Goal: Task Accomplishment & Management: Complete application form

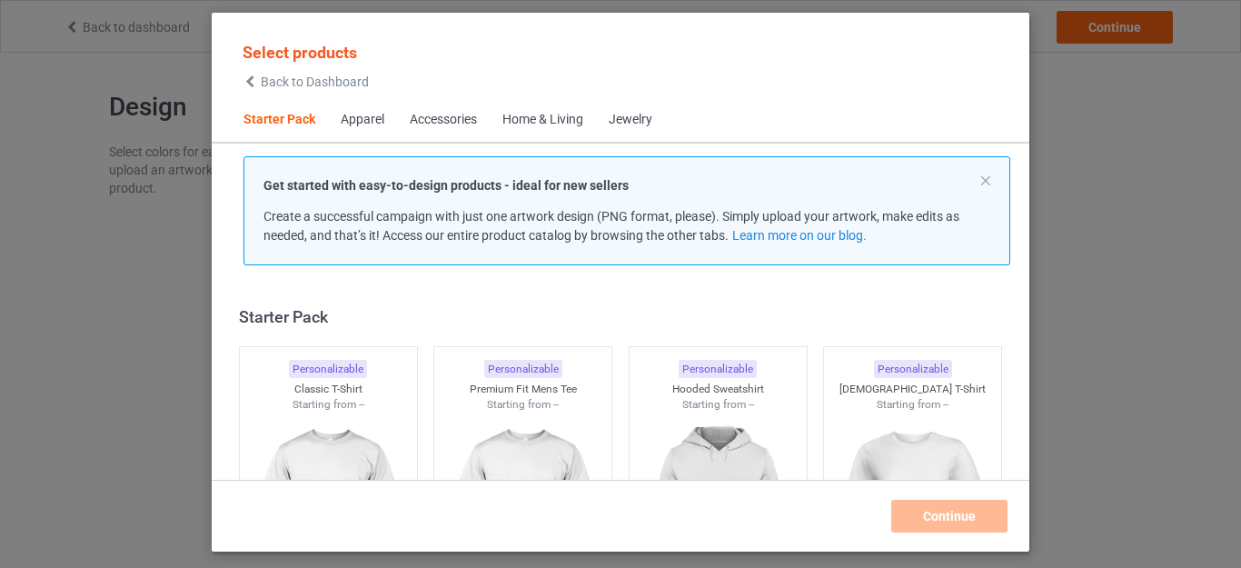
scroll to position [24, 0]
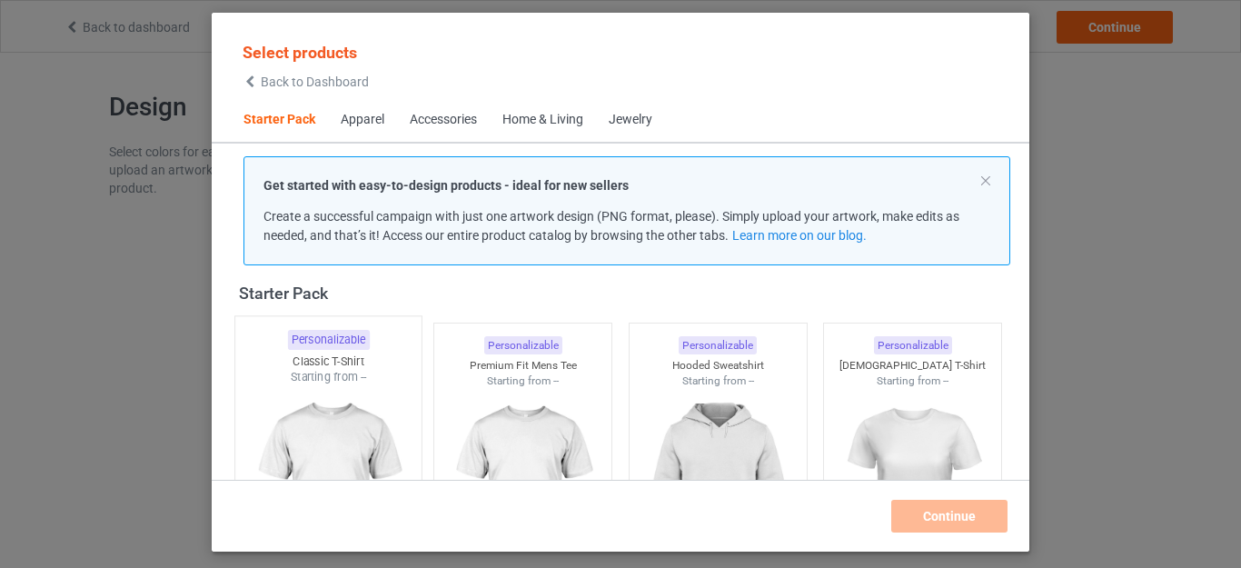
click at [317, 463] on img at bounding box center [328, 491] width 171 height 213
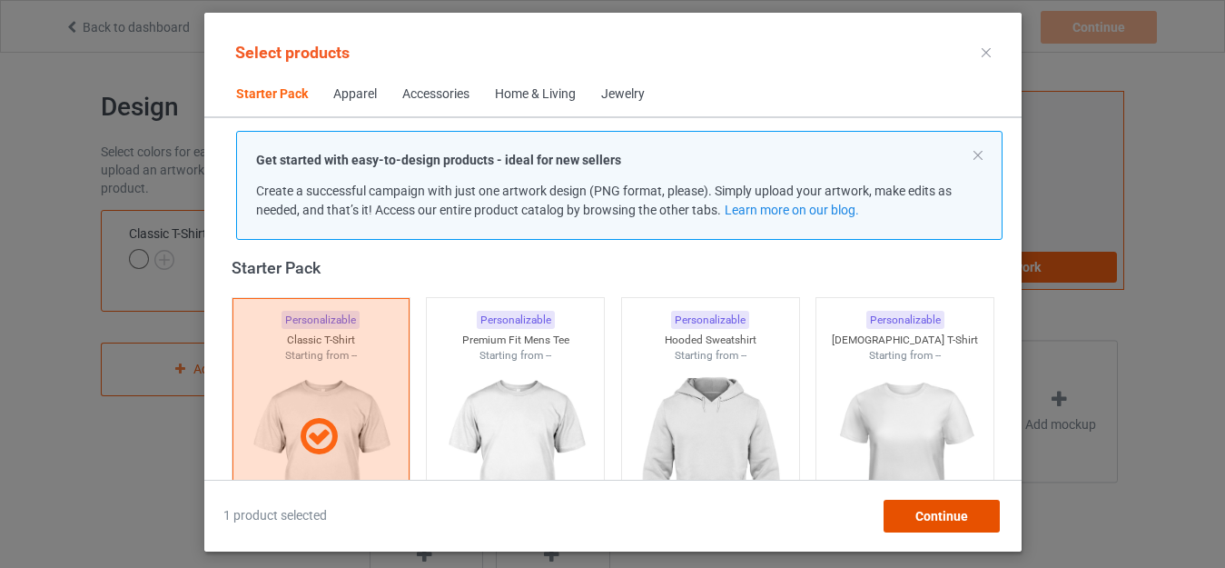
click at [946, 506] on div "Continue" at bounding box center [941, 516] width 116 height 33
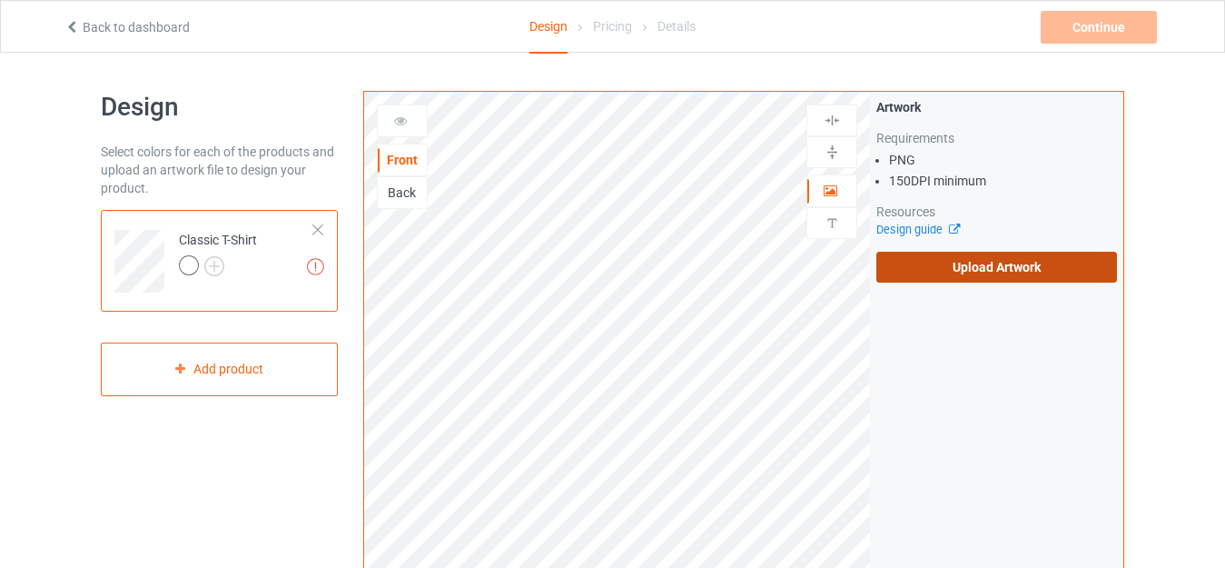
click at [971, 276] on label "Upload Artwork" at bounding box center [997, 267] width 241 height 31
click at [0, 0] on input "Upload Artwork" at bounding box center [0, 0] width 0 height 0
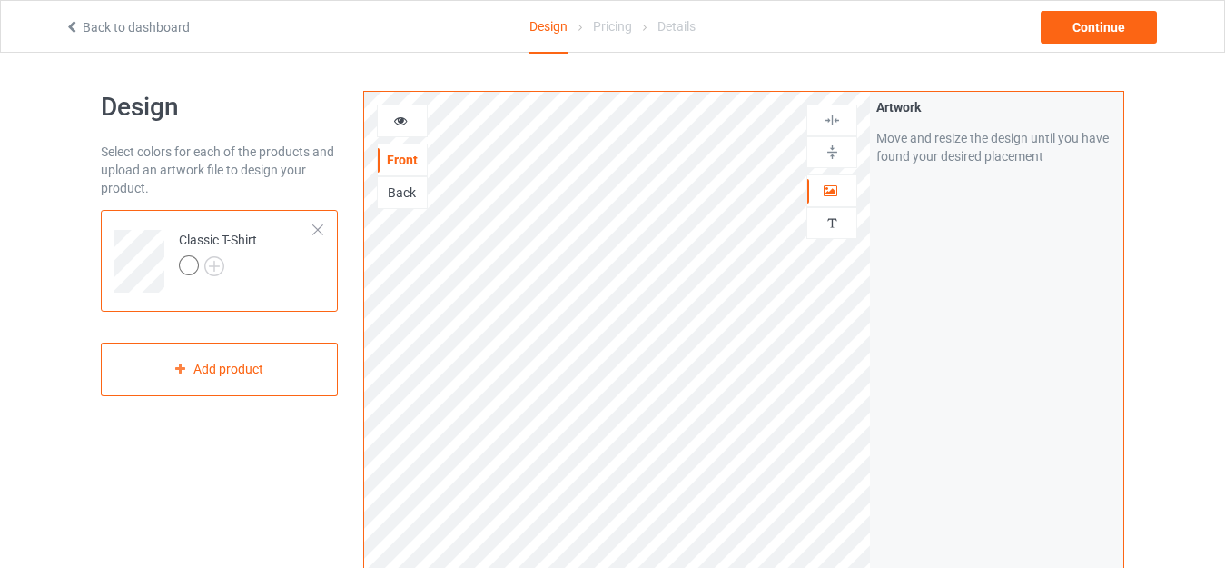
click at [0, 0] on img at bounding box center [0, 0] width 0 height 0
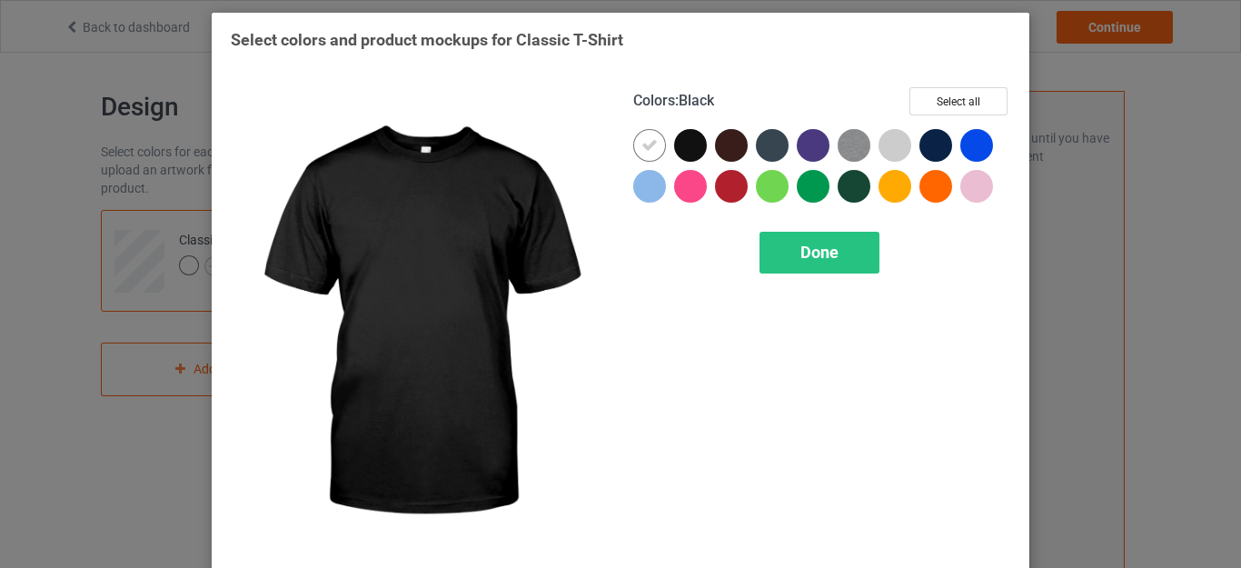
click at [692, 158] on div at bounding box center [690, 145] width 33 height 33
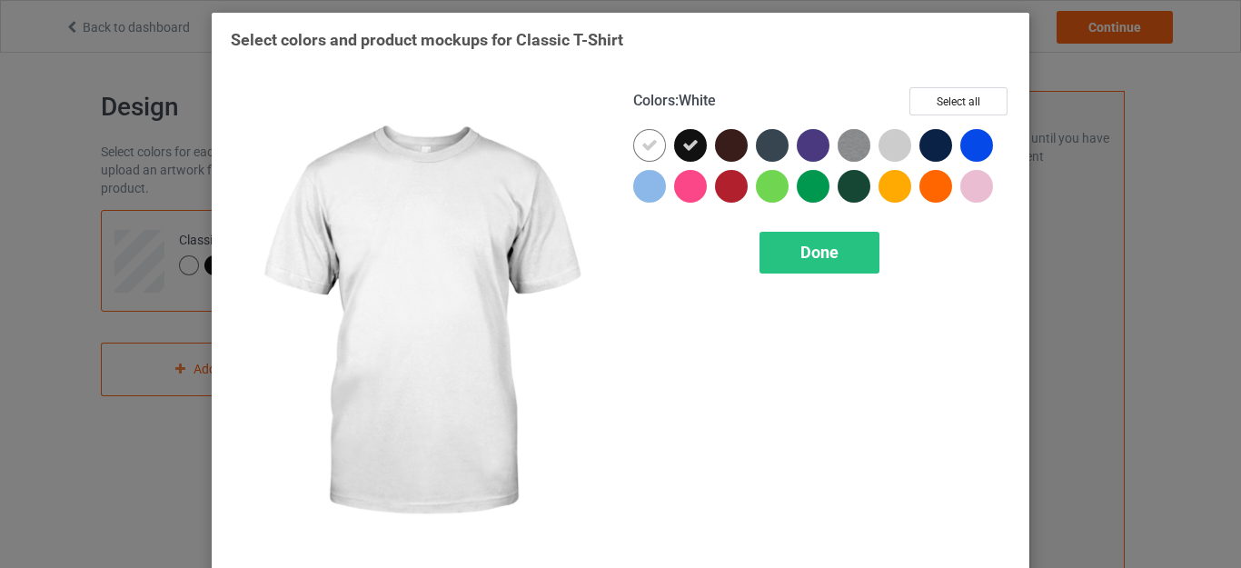
click at [642, 145] on icon at bounding box center [649, 145] width 16 height 16
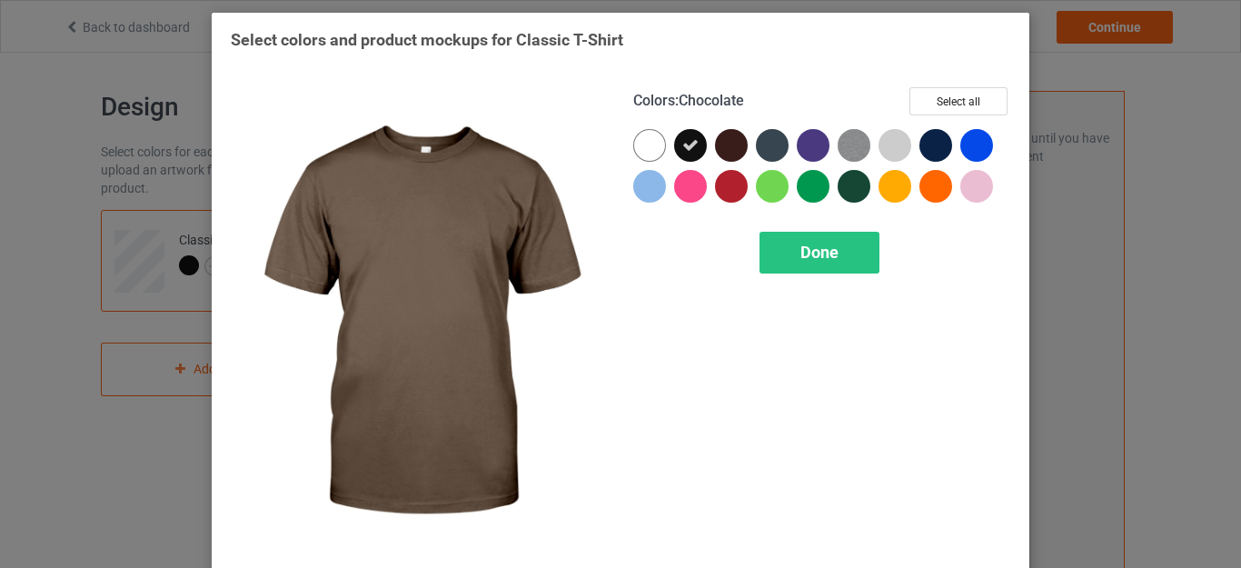
click at [722, 144] on div at bounding box center [731, 145] width 33 height 33
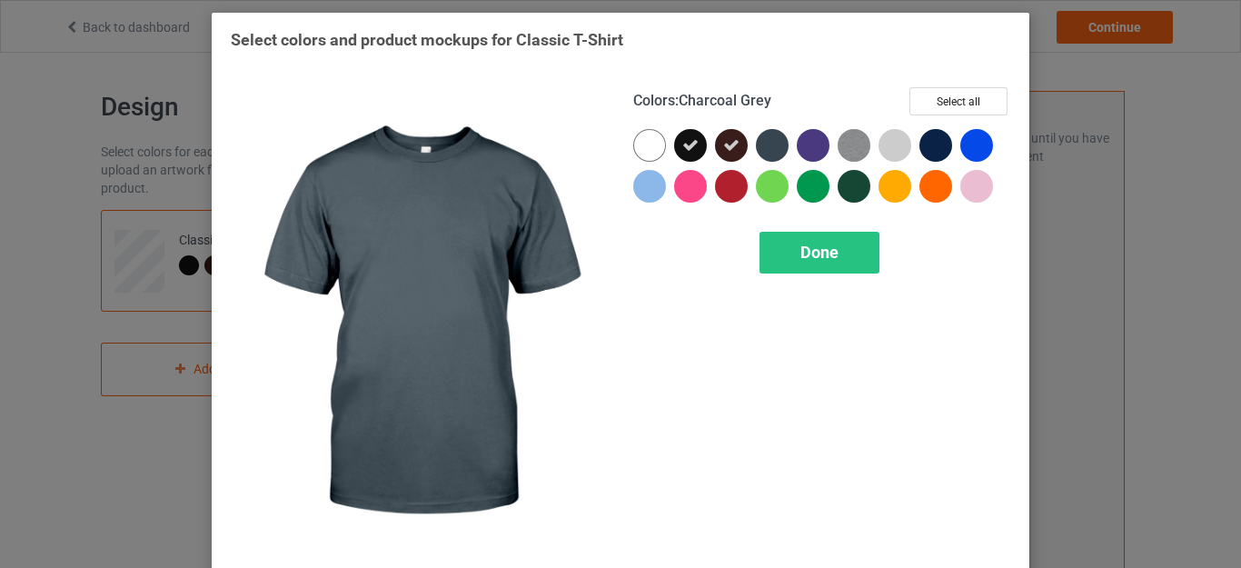
click at [770, 144] on div at bounding box center [772, 145] width 33 height 33
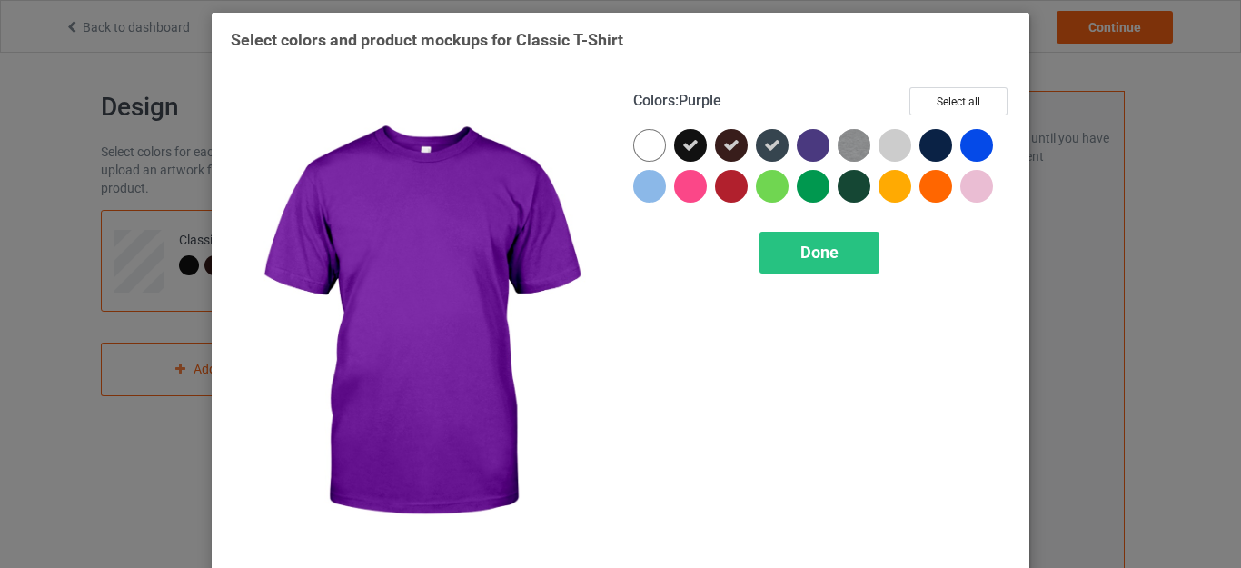
click at [797, 145] on div at bounding box center [813, 145] width 33 height 33
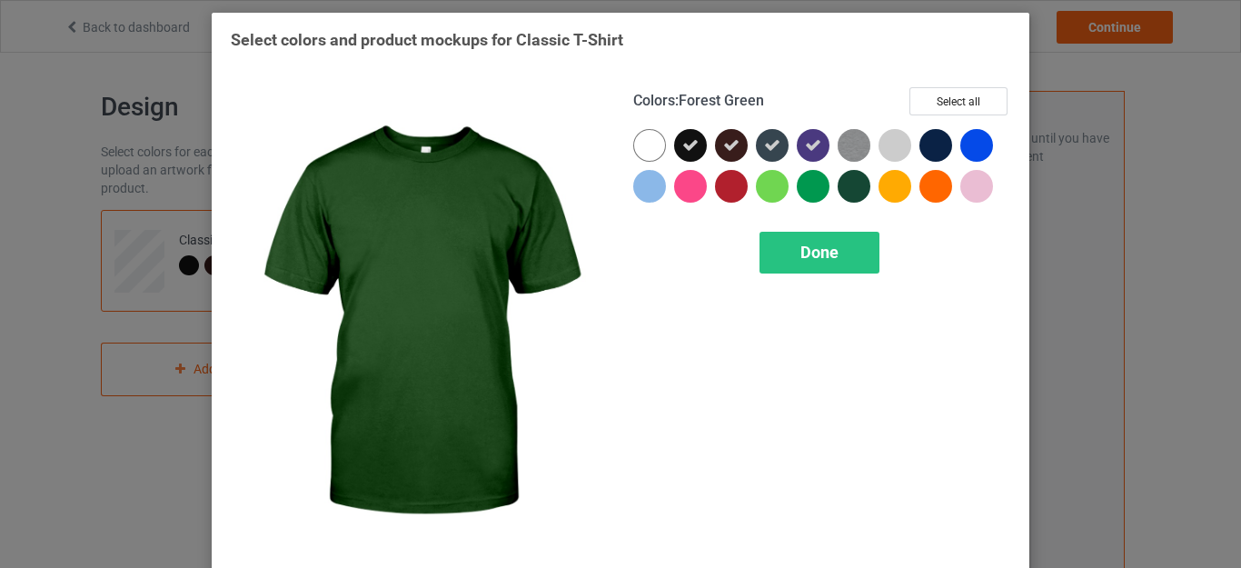
click at [846, 184] on div at bounding box center [854, 186] width 33 height 33
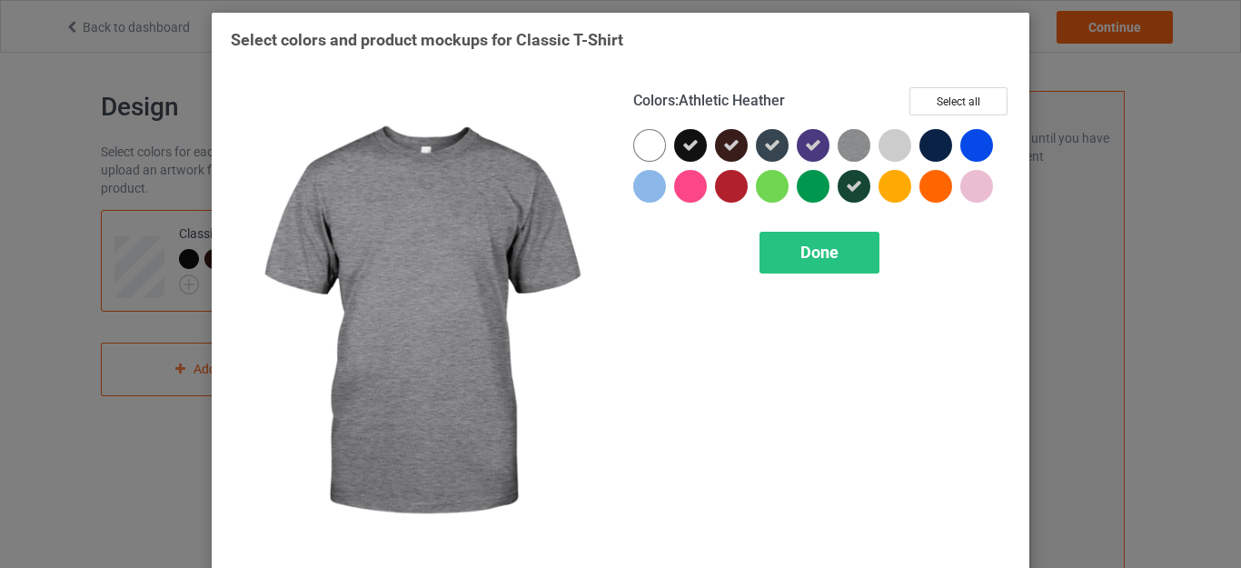
click at [849, 146] on img at bounding box center [854, 145] width 33 height 33
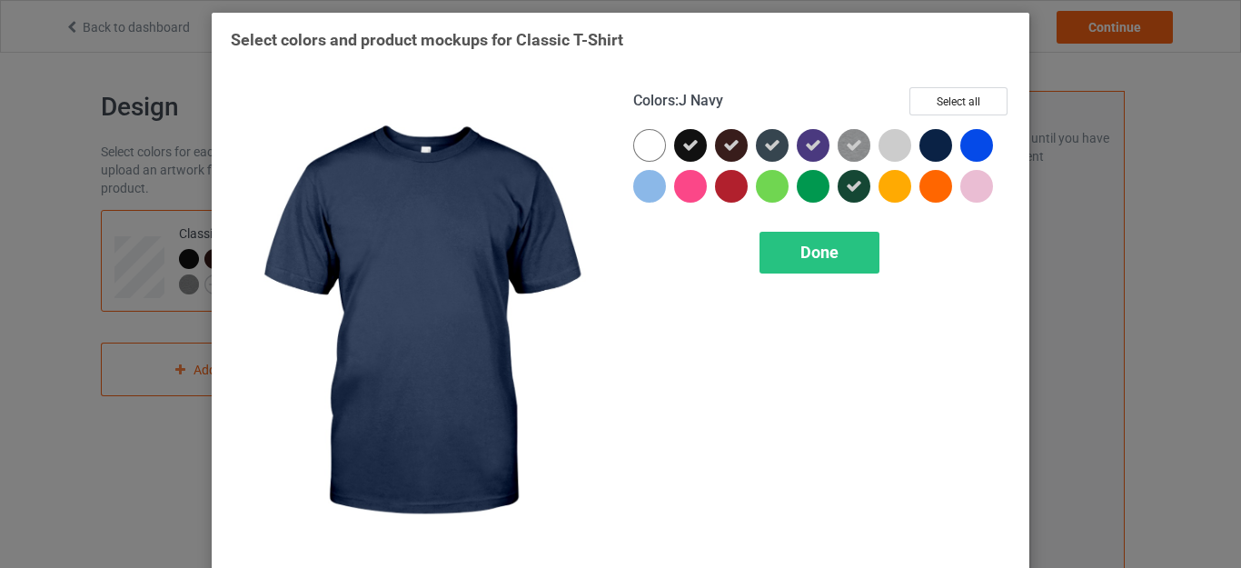
click at [929, 139] on div at bounding box center [935, 145] width 33 height 33
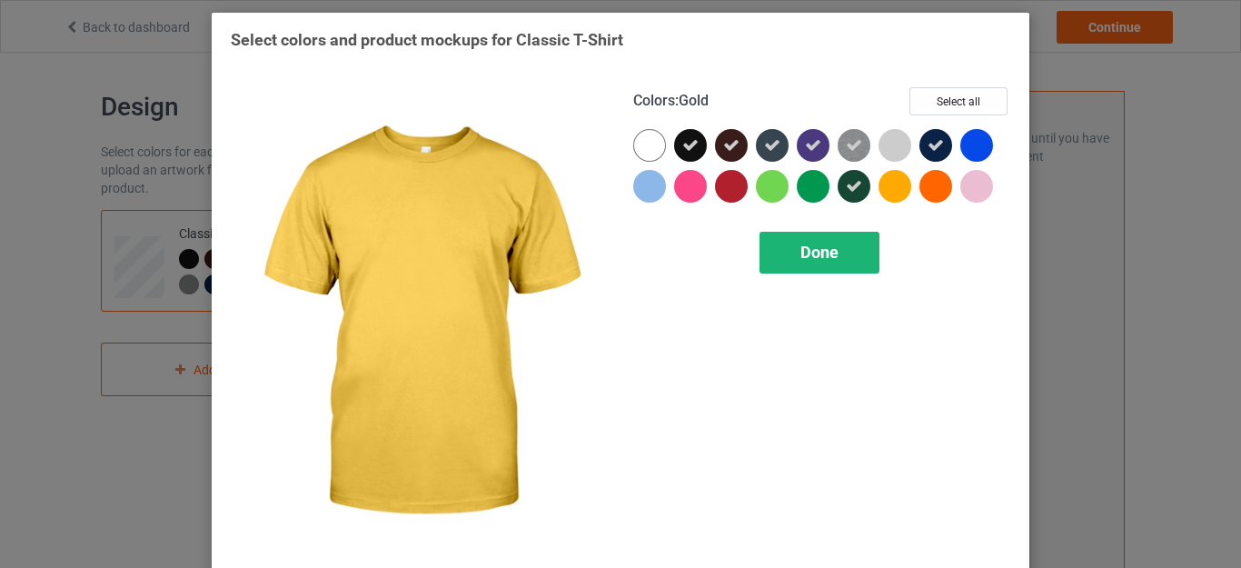
click at [825, 256] on span "Done" at bounding box center [819, 252] width 38 height 19
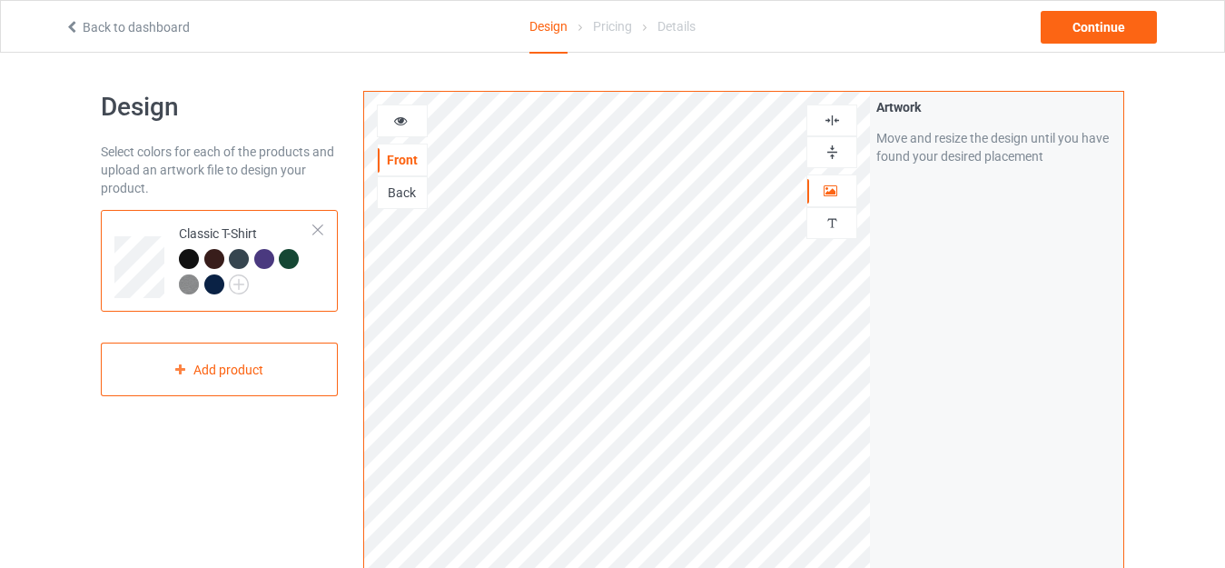
click at [820, 155] on div at bounding box center [832, 152] width 49 height 17
click at [829, 123] on img at bounding box center [832, 120] width 17 height 17
click at [835, 120] on img at bounding box center [832, 120] width 17 height 17
click at [398, 120] on icon at bounding box center [400, 118] width 15 height 13
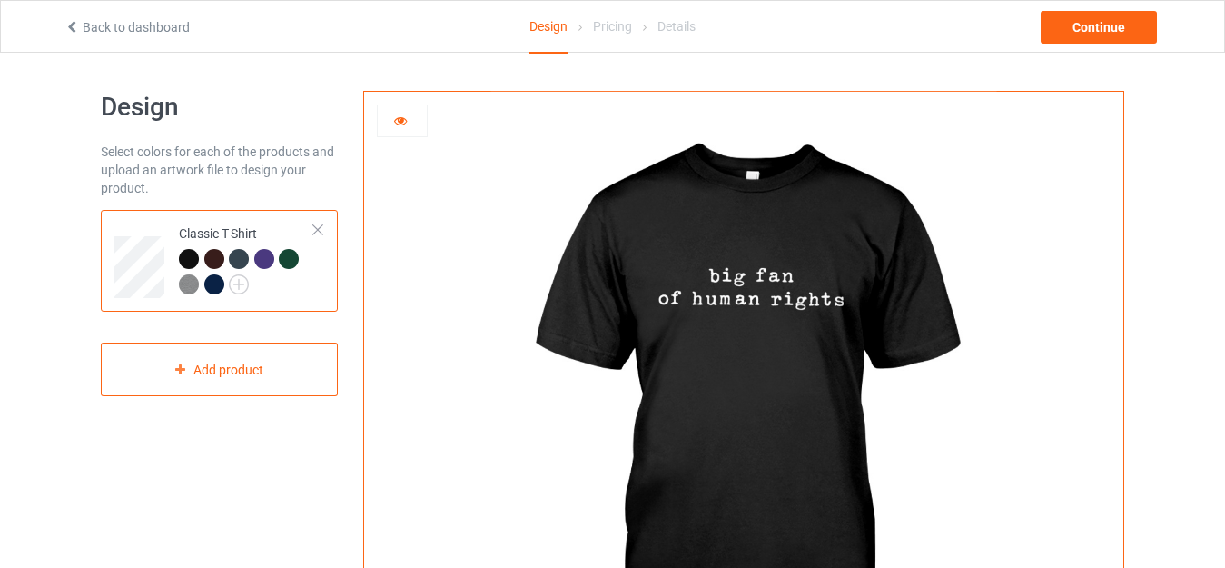
click at [405, 115] on icon at bounding box center [400, 118] width 15 height 13
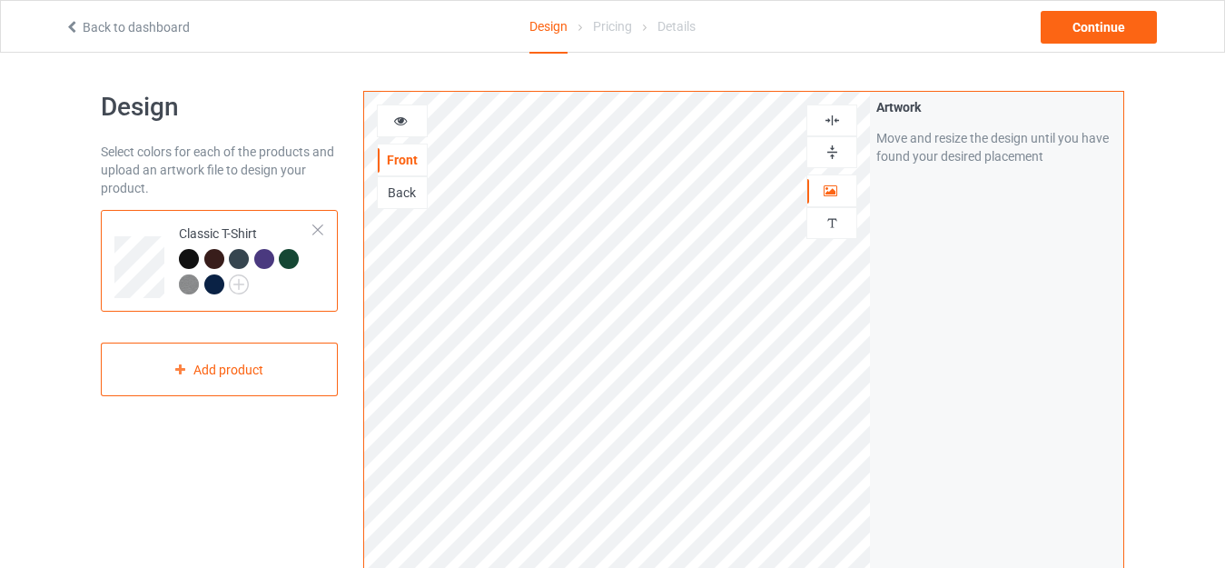
click at [830, 124] on img at bounding box center [832, 120] width 17 height 17
click at [414, 110] on div at bounding box center [402, 120] width 51 height 33
click at [388, 130] on div at bounding box center [402, 120] width 51 height 33
click at [395, 122] on icon at bounding box center [400, 118] width 15 height 13
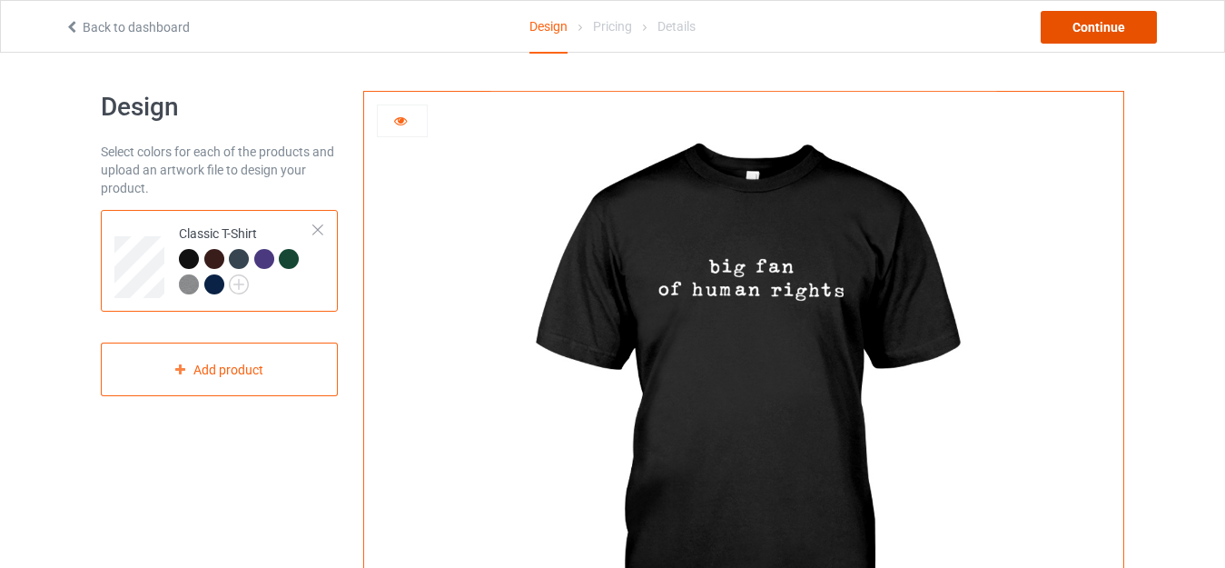
click at [1134, 30] on div "Continue" at bounding box center [1099, 27] width 116 height 33
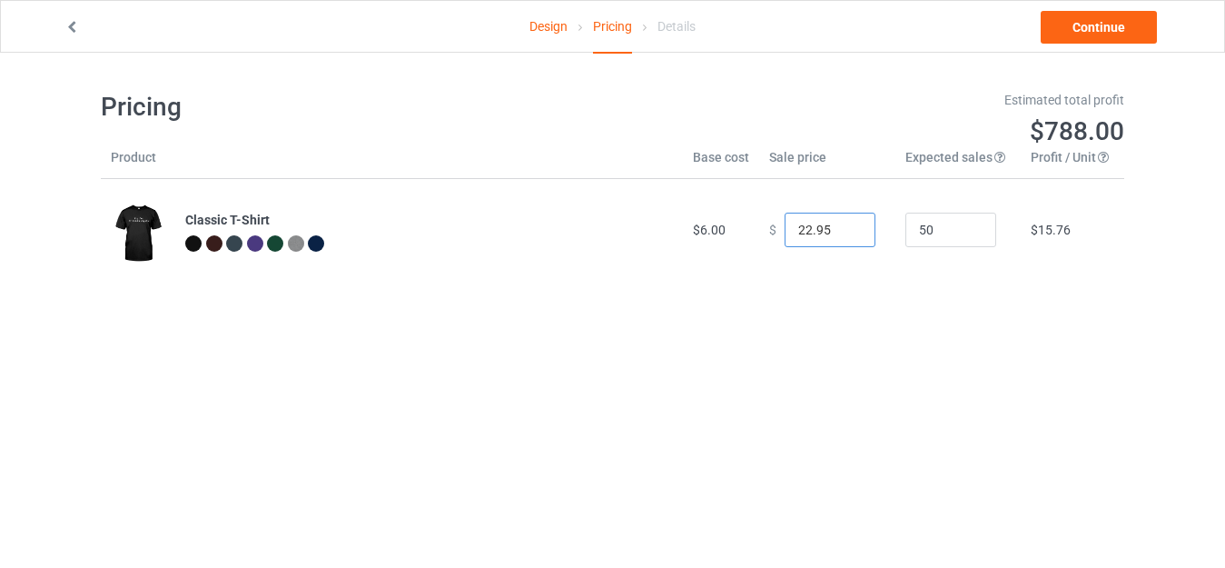
click at [808, 233] on input "22.95" at bounding box center [830, 230] width 91 height 35
type input "14.00"
click at [940, 288] on div "Pricing Estimated total profit $372.00 Product Base cost Sale price Expected sa…" at bounding box center [613, 186] width 1024 height 266
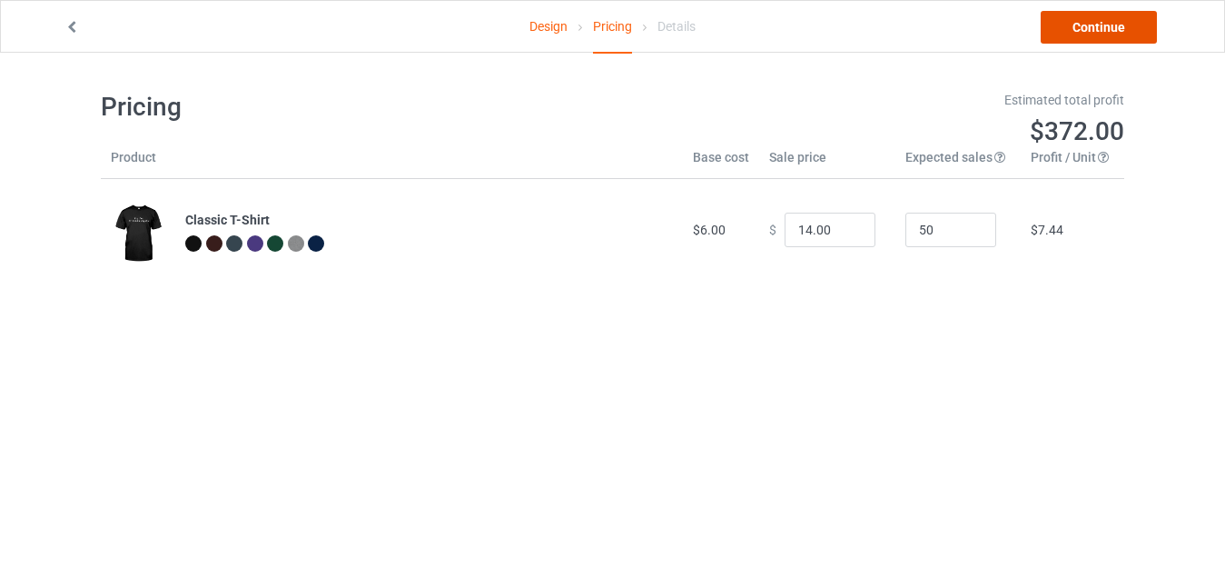
click at [1133, 28] on link "Continue" at bounding box center [1099, 27] width 116 height 33
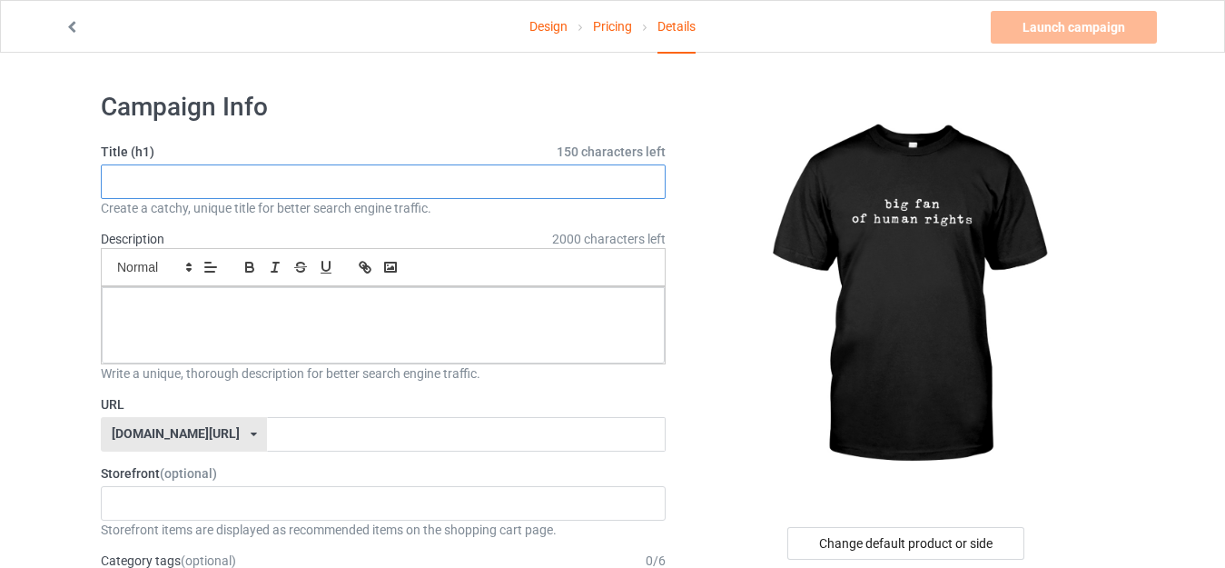
click at [440, 189] on input "text" at bounding box center [383, 181] width 565 height 35
click at [402, 175] on input "text" at bounding box center [383, 181] width 565 height 35
click at [444, 189] on input "text" at bounding box center [383, 181] width 565 height 35
paste input "Big Fan Of Human Rights"
paste input "Protest Femelist Womens"
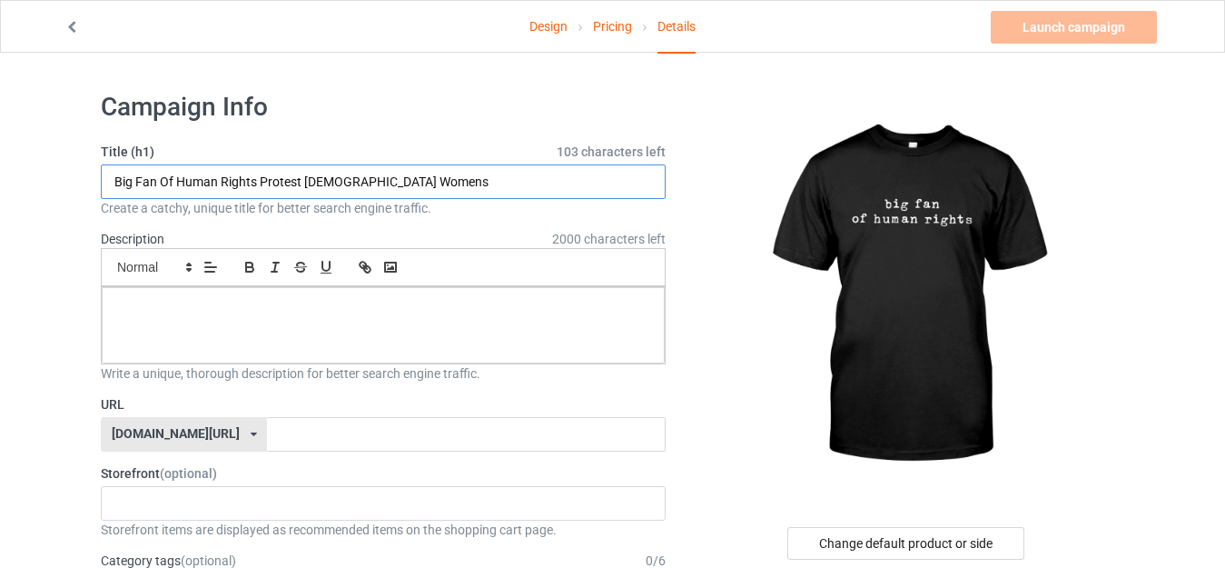
click at [262, 180] on input "Big Fan Of Human Rights Protest Femelist Womens" at bounding box center [383, 181] width 565 height 35
type input "Big Fan Of Human Rights Protest Femelist Womens"
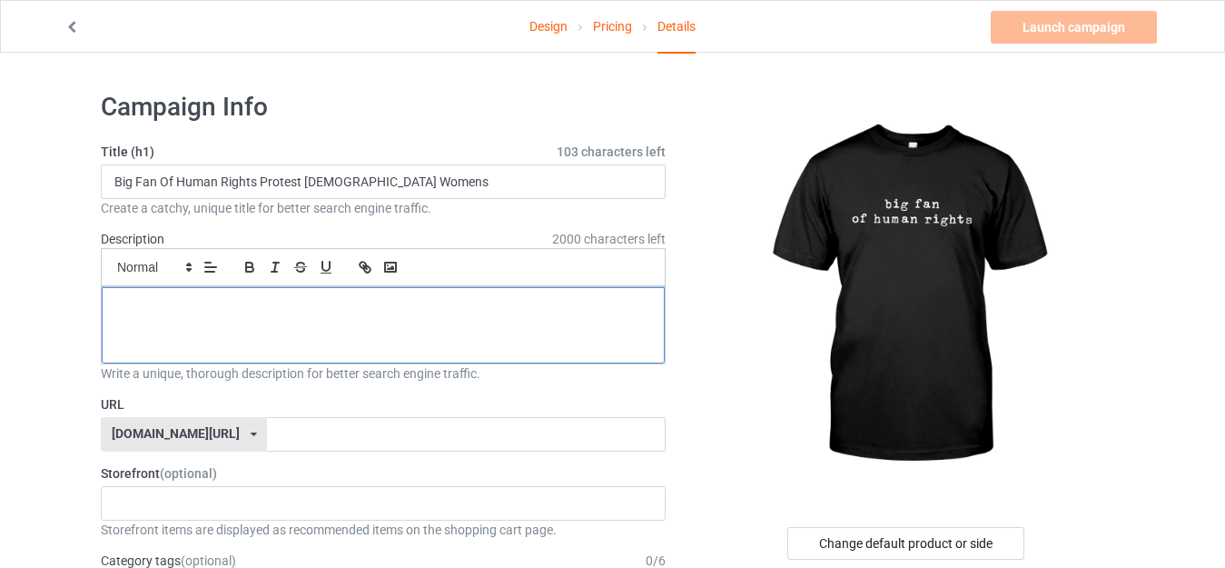
click at [370, 340] on div at bounding box center [383, 325] width 563 height 76
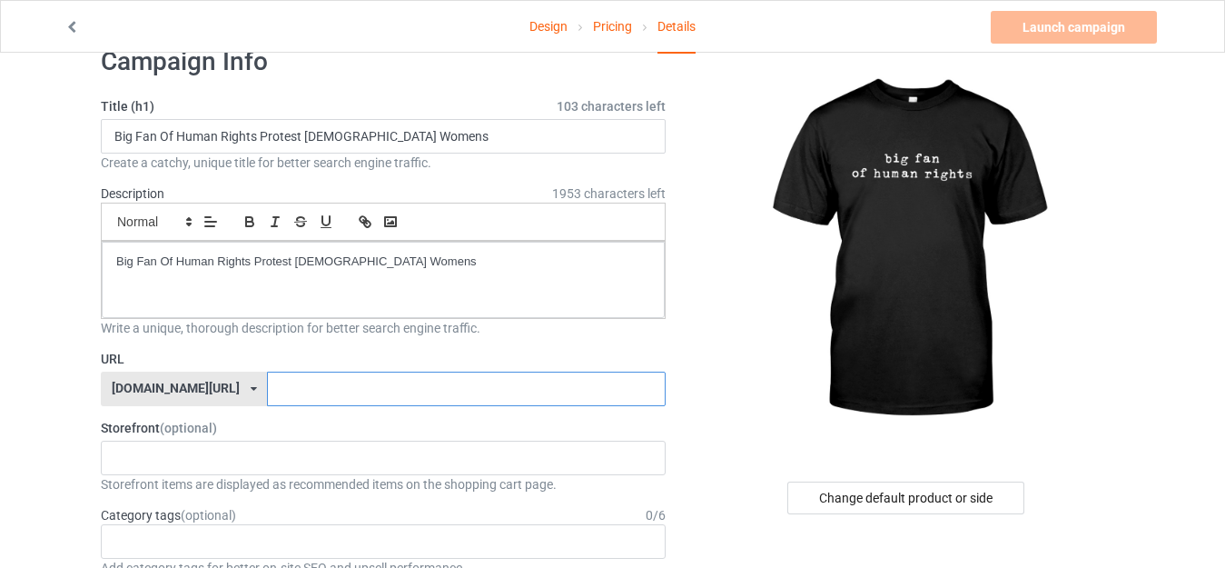
click at [478, 388] on input "text" at bounding box center [466, 389] width 398 height 35
paste input "Big Fan Of Human Rights Protest Femelist Womens"
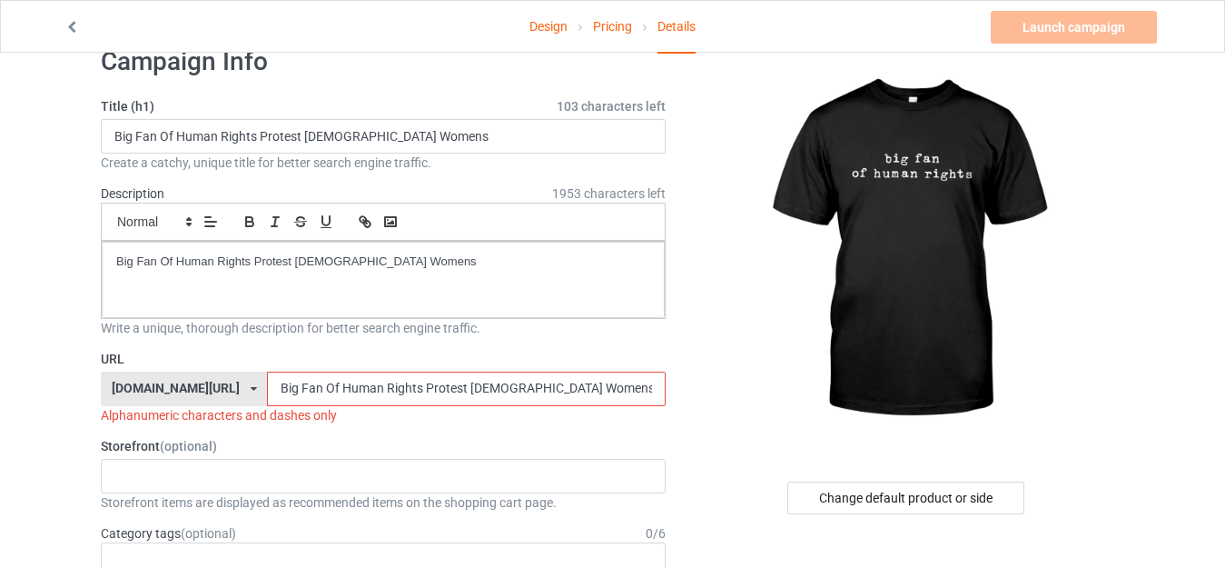
drag, startPoint x: 380, startPoint y: 386, endPoint x: 684, endPoint y: 385, distance: 304.3
click at [267, 392] on input "Big Fan Of Human Right" at bounding box center [466, 389] width 398 height 35
click at [272, 392] on input "BigFan Of Human Right" at bounding box center [466, 389] width 398 height 35
click at [288, 392] on input "BigFanOf Human Right" at bounding box center [466, 389] width 398 height 35
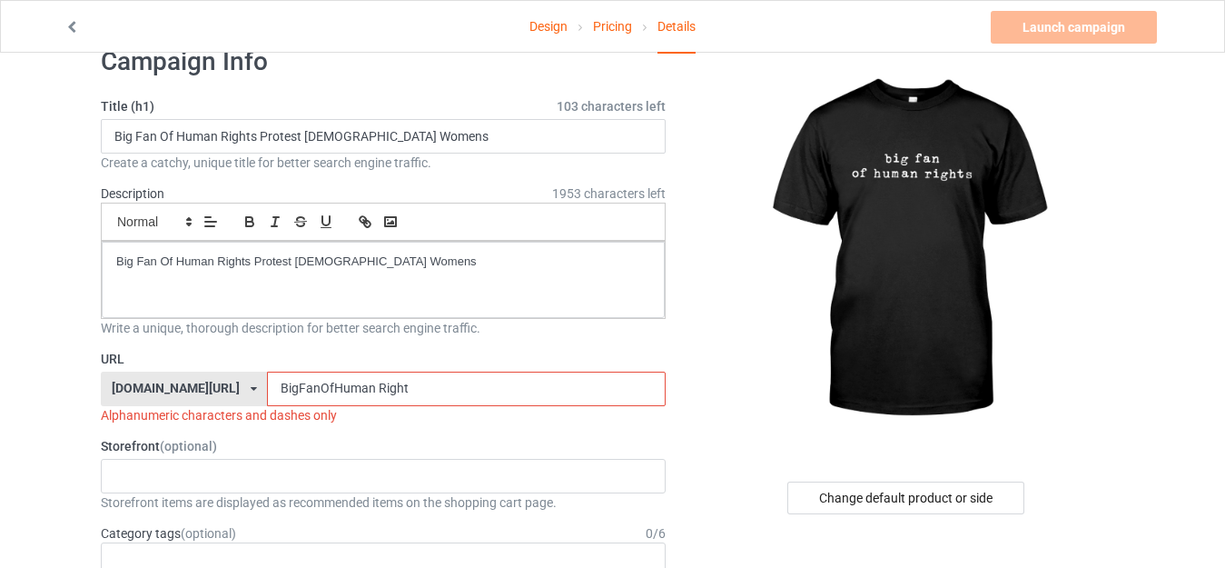
click at [328, 388] on input "BigFanOfHuman Right" at bounding box center [466, 389] width 398 height 35
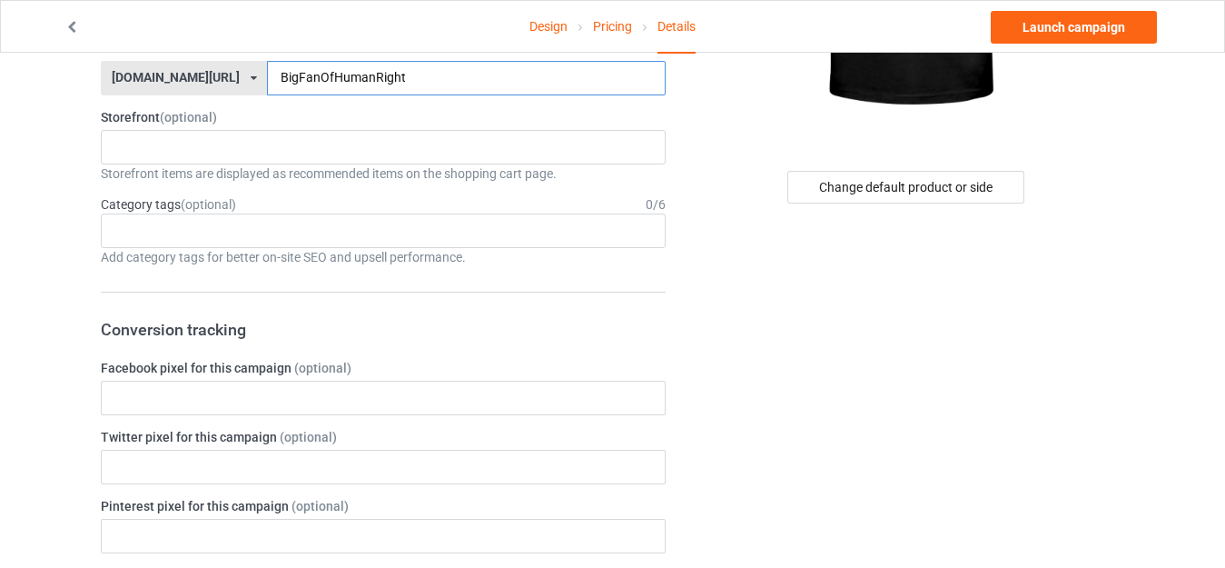
scroll to position [363, 0]
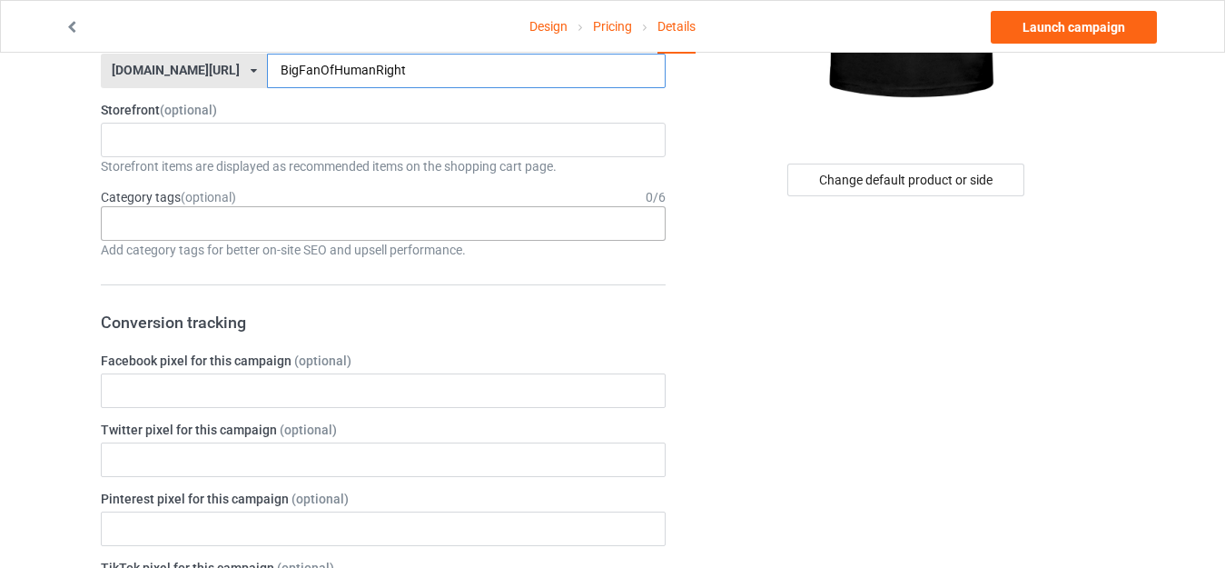
type input "BigFanOfHumanRight"
click at [621, 221] on div "Age > [DEMOGRAPHIC_DATA] > 1 Age > [DEMOGRAPHIC_DATA] Months > 1 Month Age > [D…" at bounding box center [383, 223] width 565 height 35
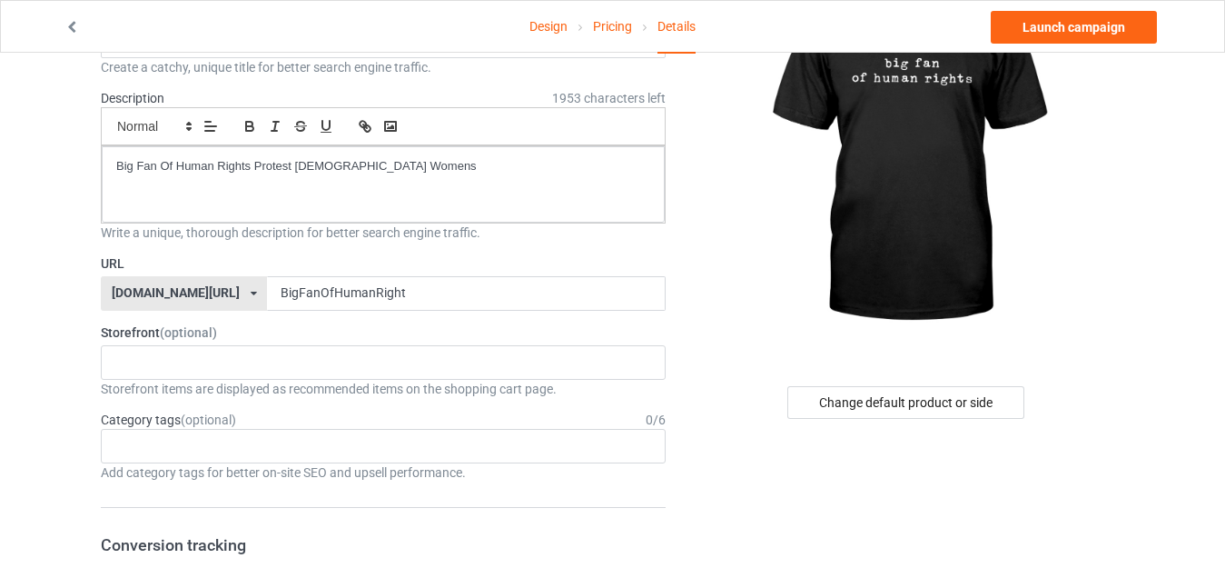
scroll to position [124, 0]
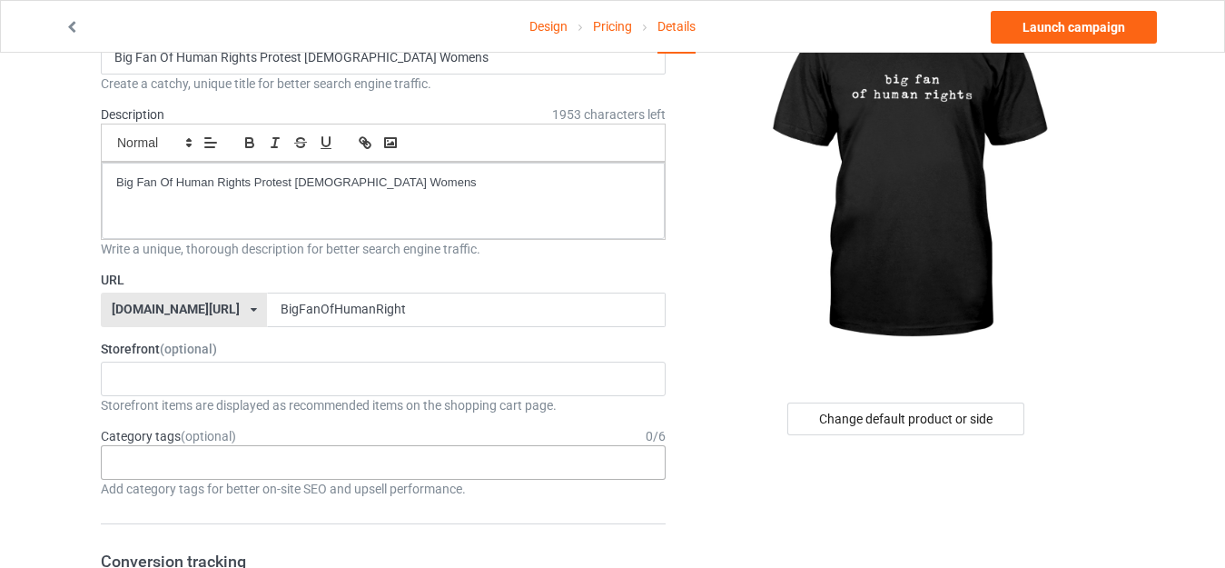
click at [492, 465] on div "Age > [DEMOGRAPHIC_DATA] > 1 Age > [DEMOGRAPHIC_DATA] Months > 1 Month Age > [D…" at bounding box center [383, 462] width 565 height 35
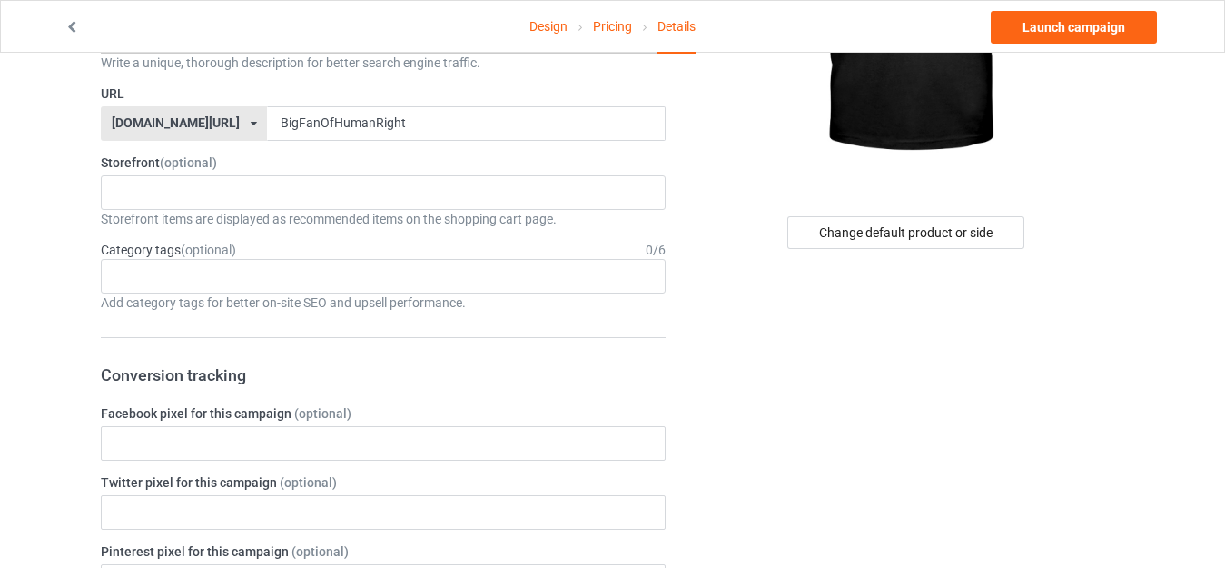
scroll to position [314, 0]
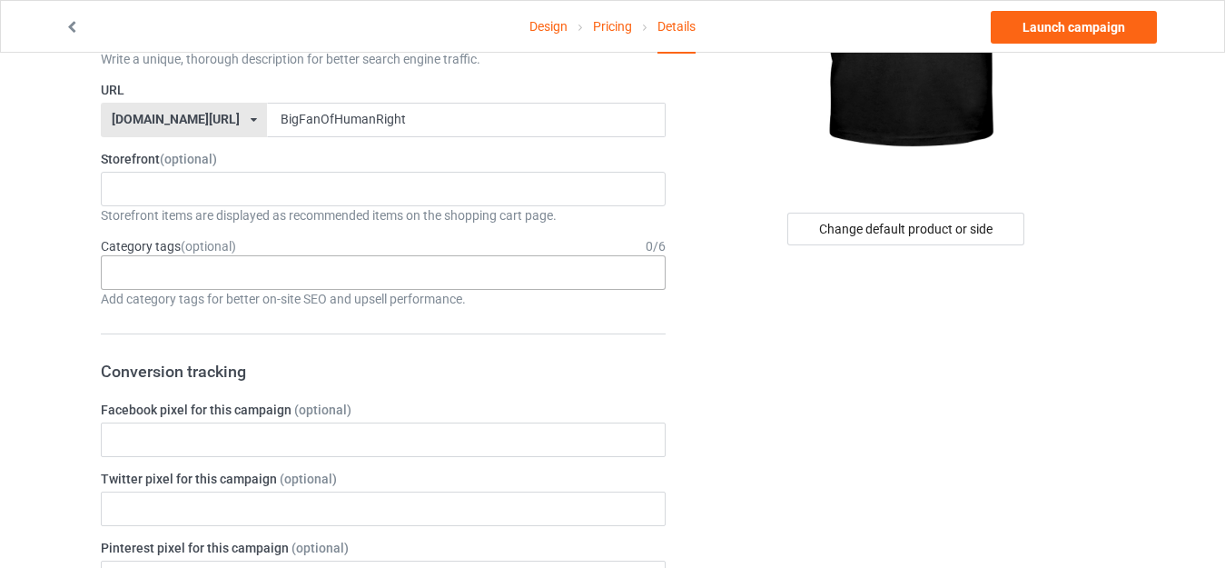
paste input "Awareness & Beliefs"
type input "Awareness & Beliefs"
click at [257, 274] on icon at bounding box center [255, 272] width 9 height 12
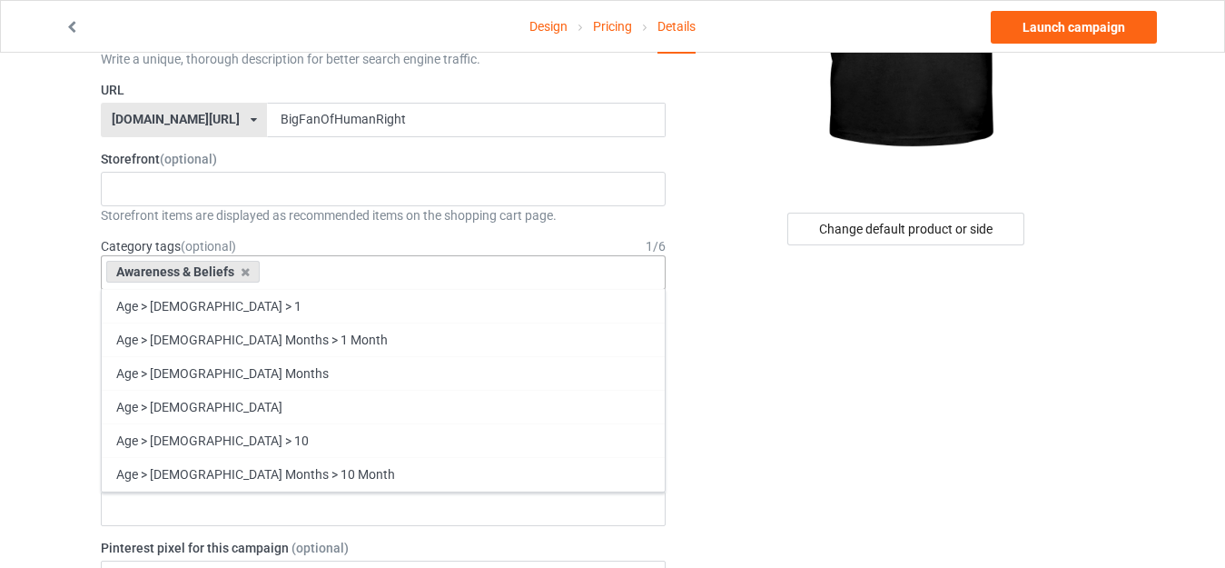
paste input "Discrimination"
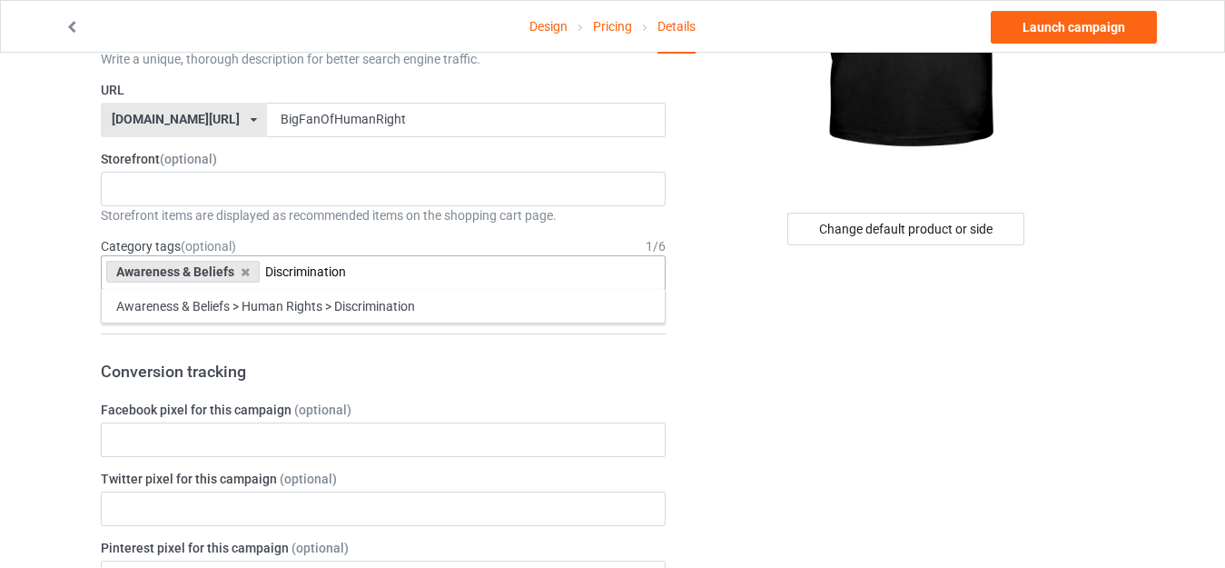
type input "Discrimination"
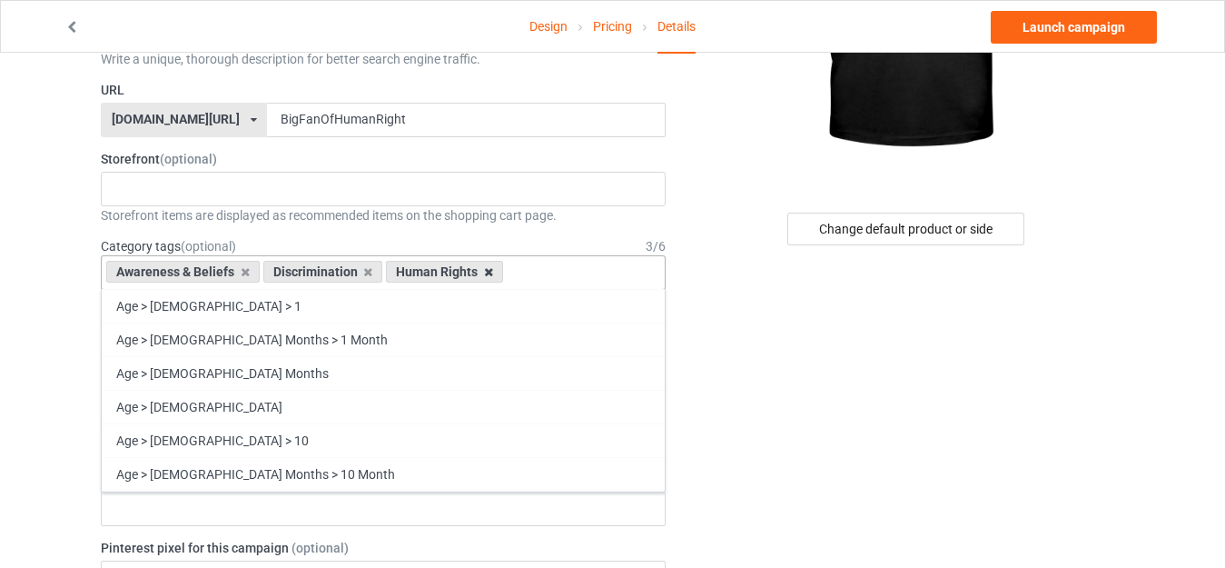
click at [487, 271] on icon at bounding box center [488, 272] width 9 height 12
paste input "Discrimination"
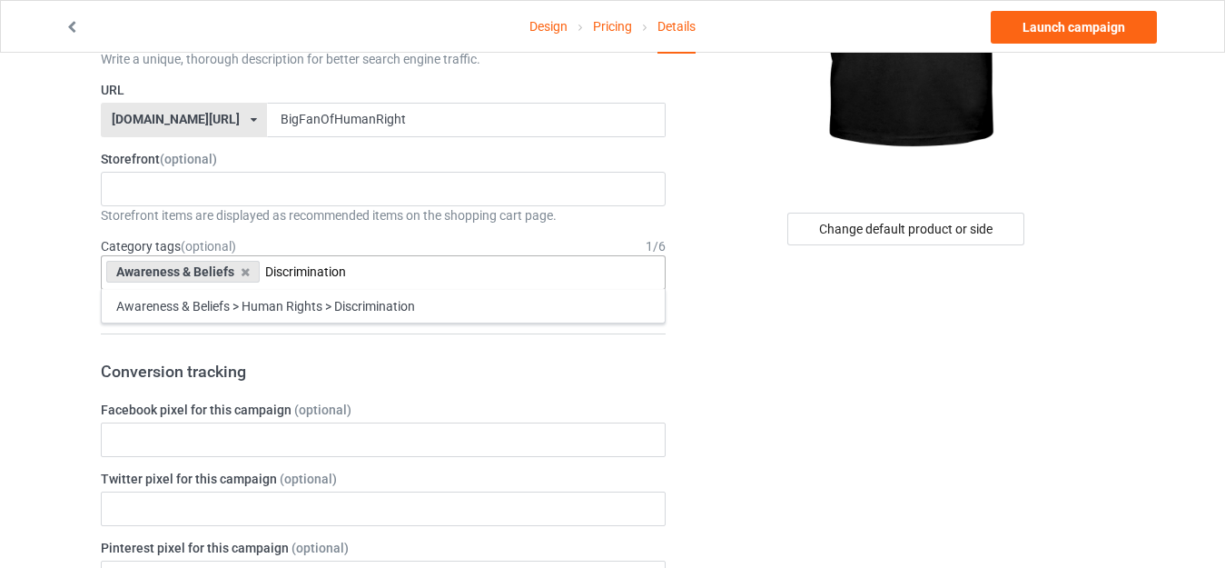
type input "Discrimination"
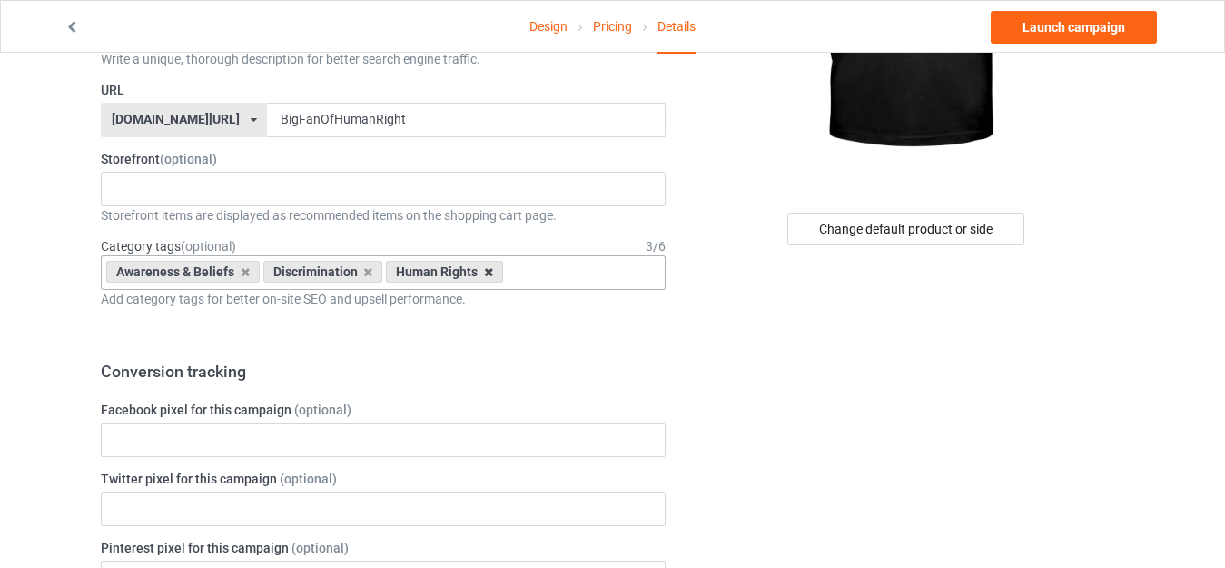
click at [489, 272] on icon at bounding box center [488, 272] width 9 height 12
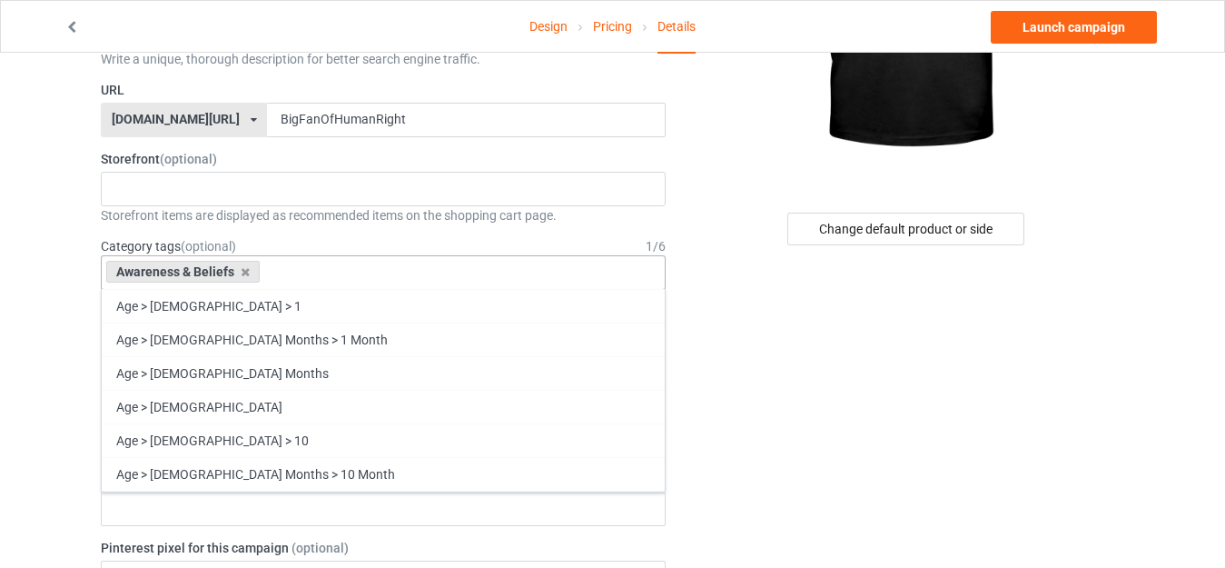
paste input "Discrimination"
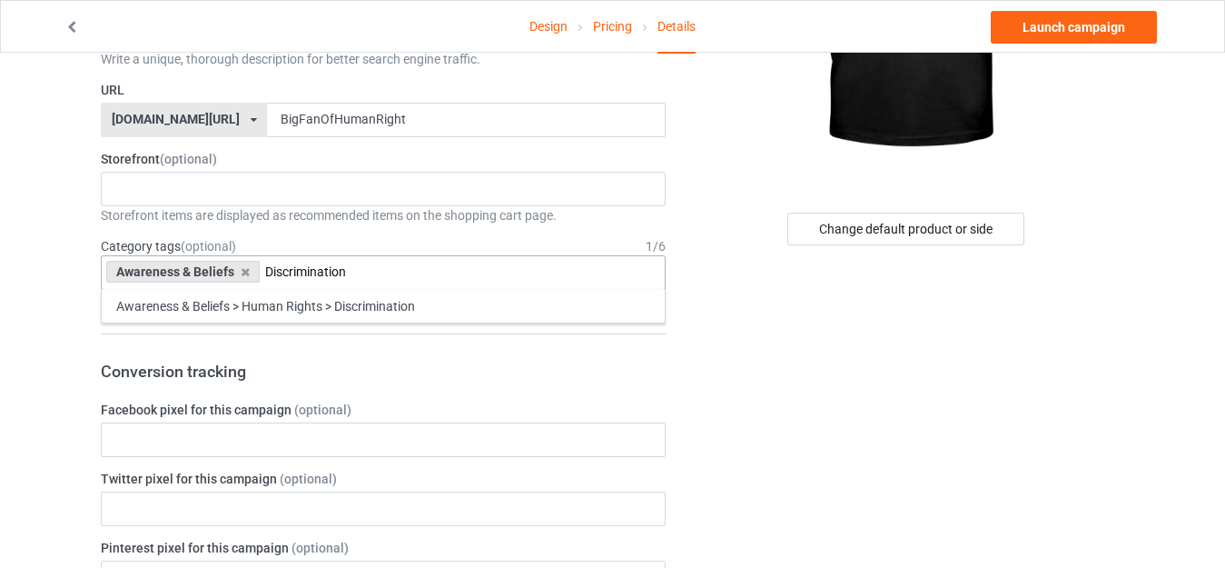
type input "Discrimination"
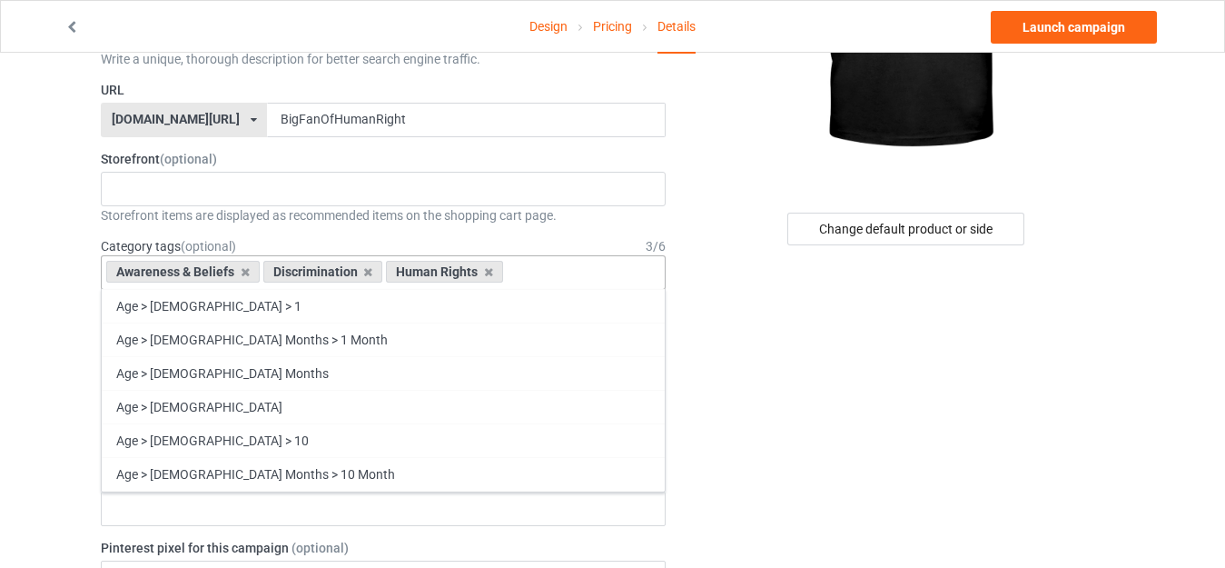
paste input "Equal Rights"
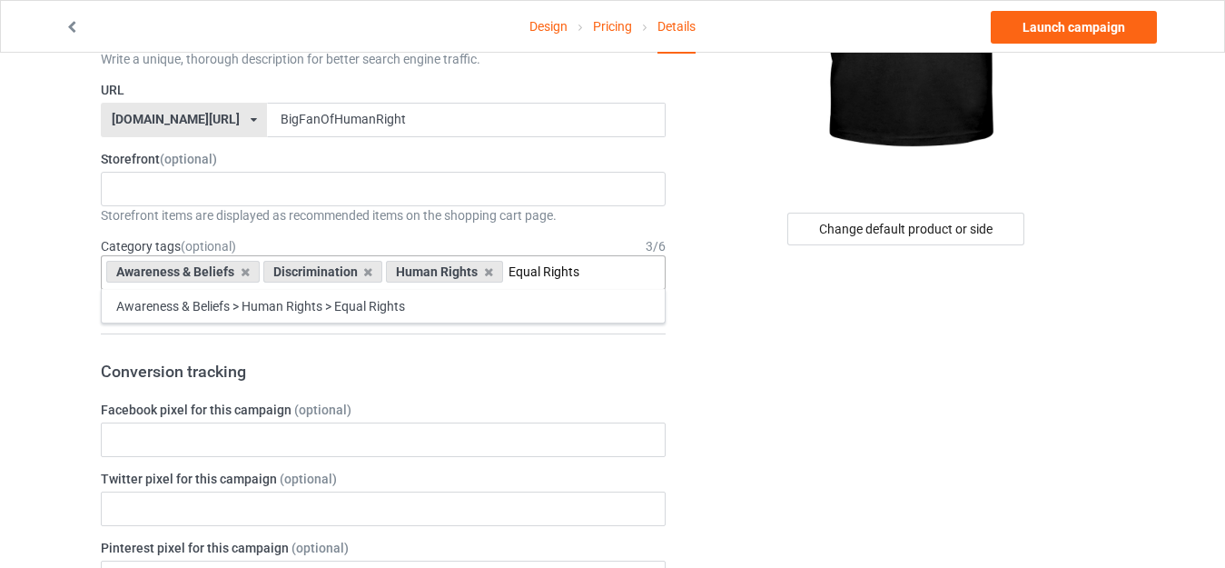
type input "Equal Rights"
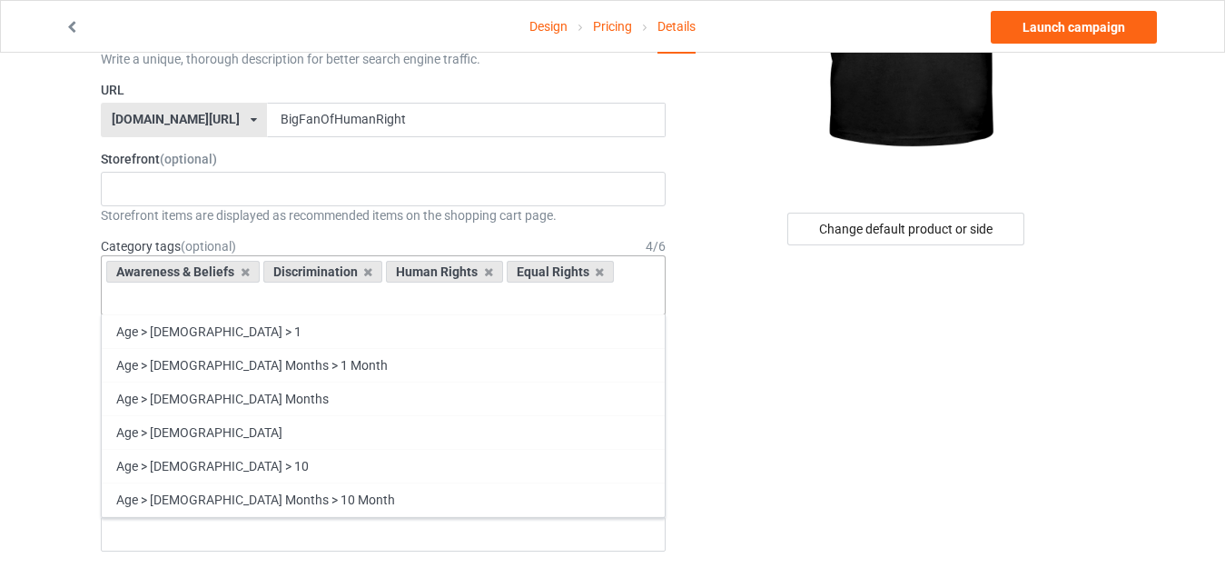
paste input "Independent"
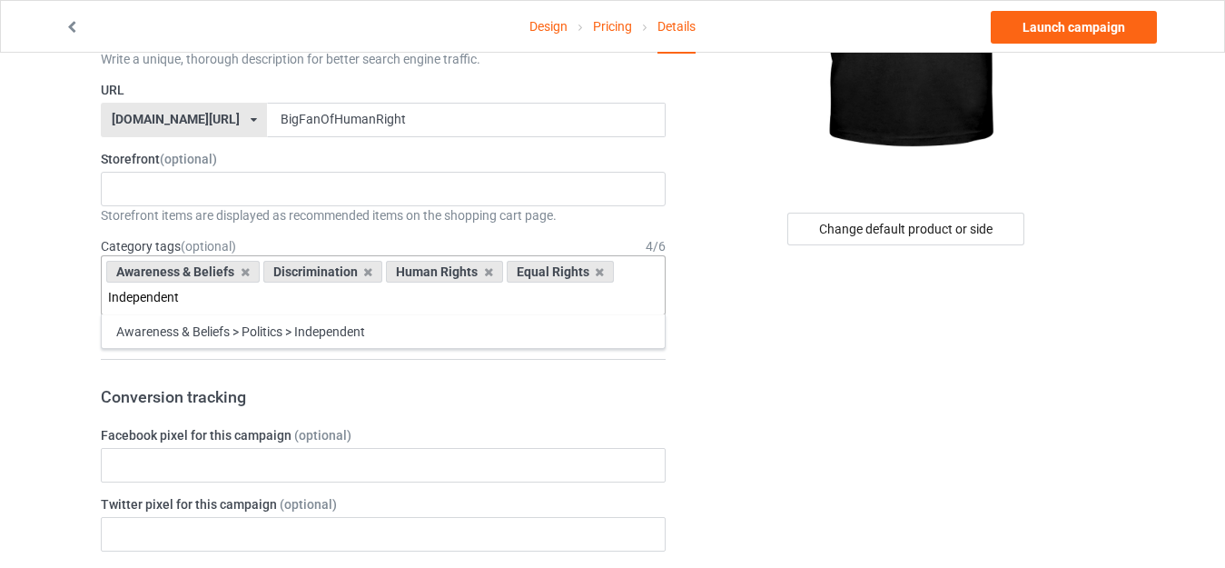
type input "Independent"
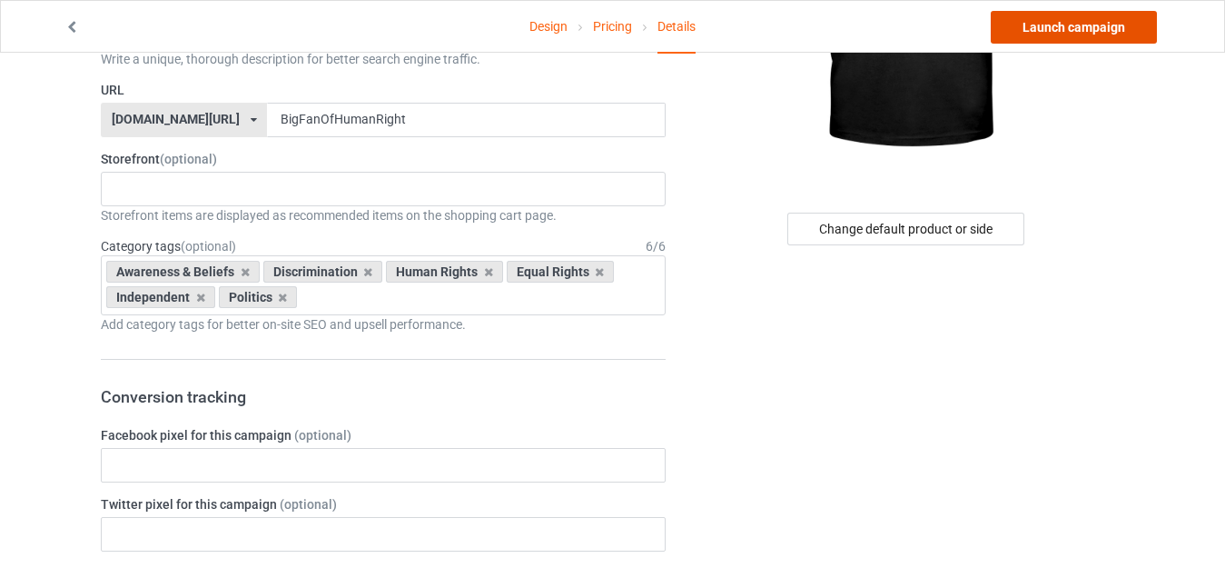
click at [1109, 34] on link "Launch campaign" at bounding box center [1074, 27] width 166 height 33
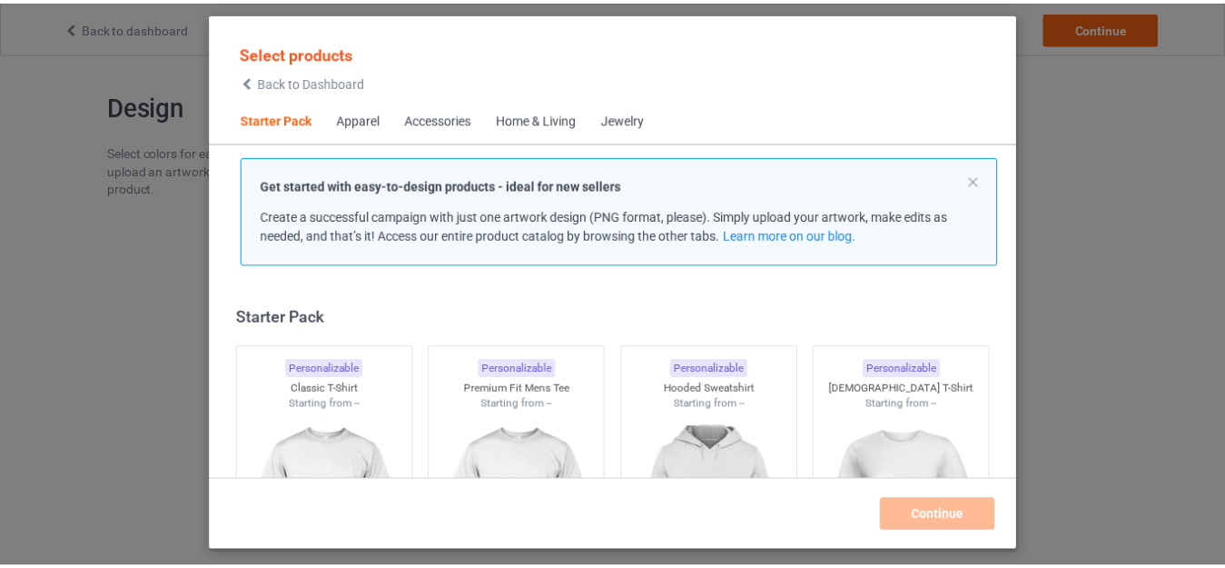
scroll to position [24, 0]
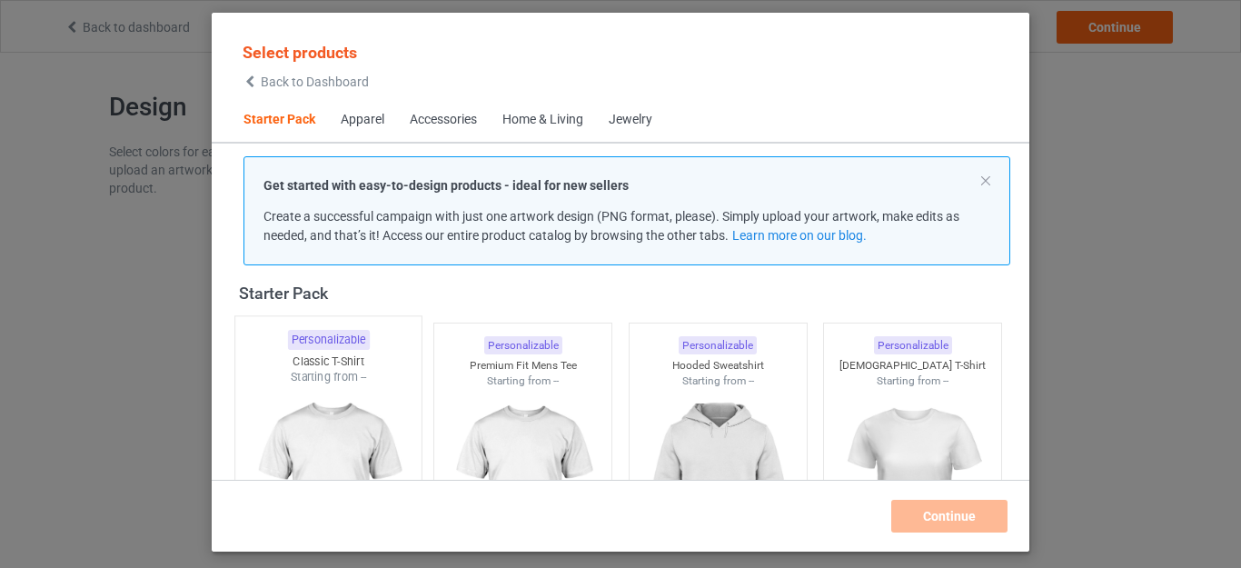
click at [309, 378] on div "Starting from --" at bounding box center [328, 376] width 186 height 15
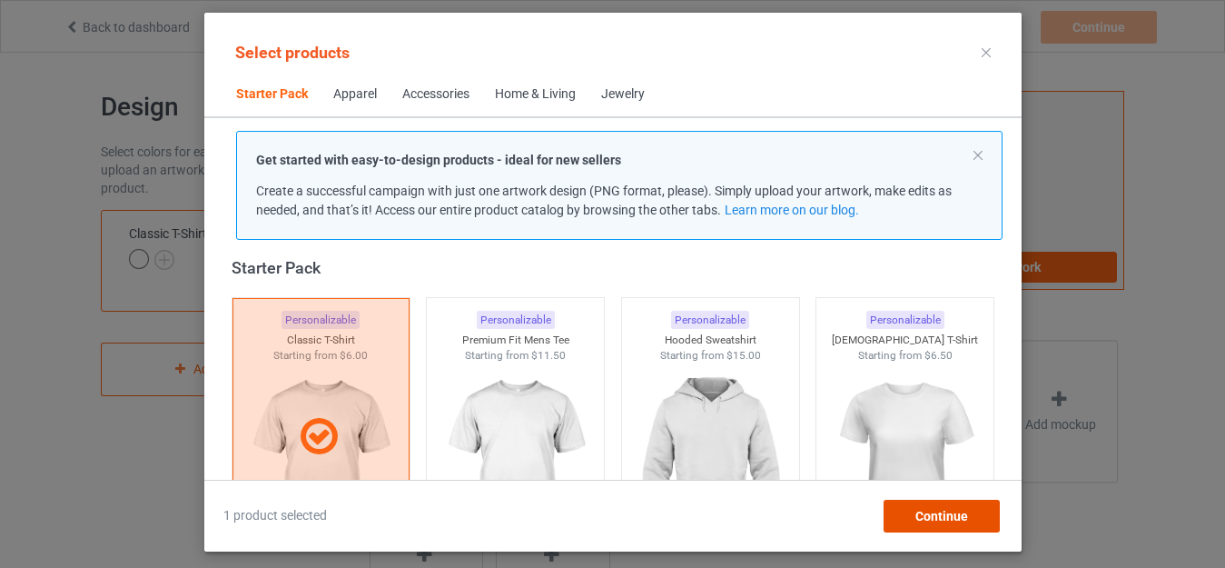
click at [952, 517] on span "Continue" at bounding box center [941, 516] width 53 height 15
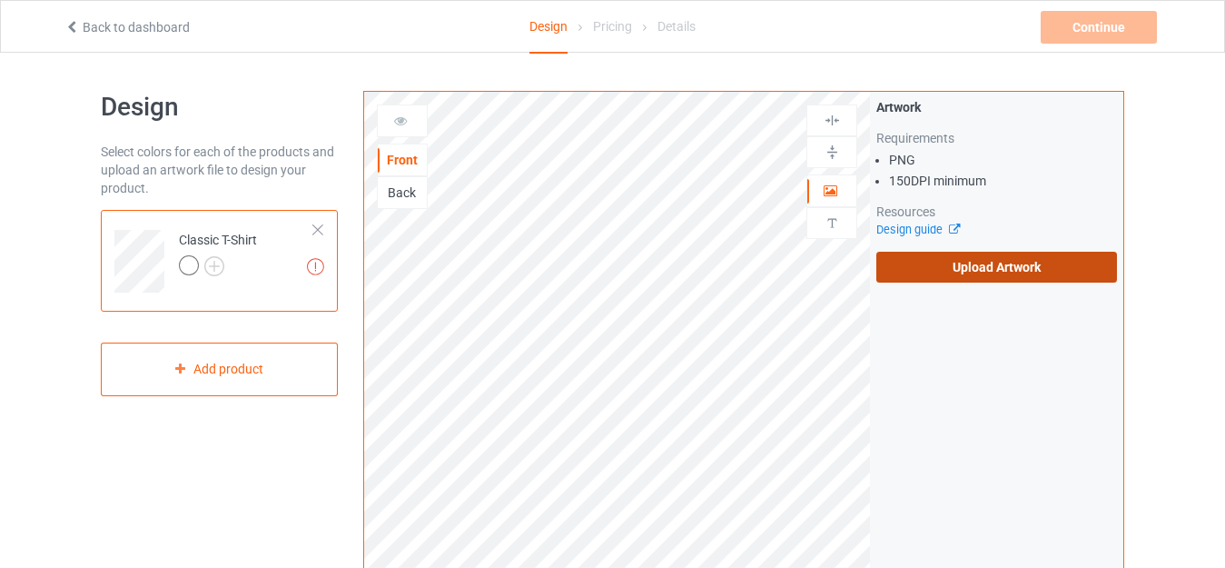
click at [1006, 262] on label "Upload Artwork" at bounding box center [997, 267] width 241 height 31
click at [0, 0] on input "Upload Artwork" at bounding box center [0, 0] width 0 height 0
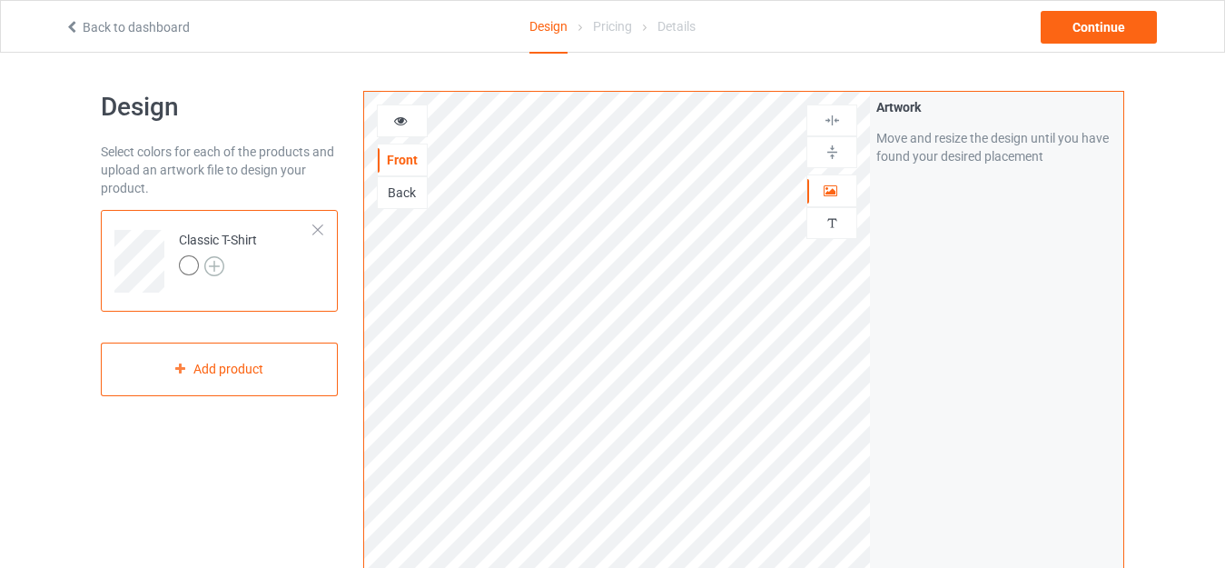
click at [218, 264] on img at bounding box center [214, 266] width 20 height 20
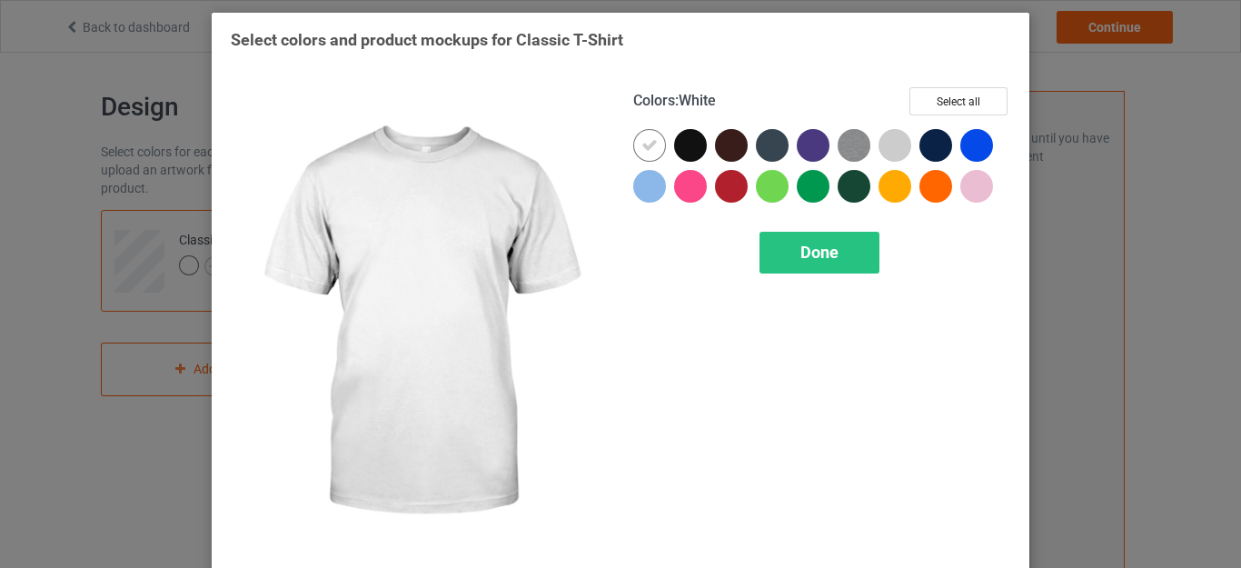
click at [633, 147] on div at bounding box center [649, 145] width 33 height 33
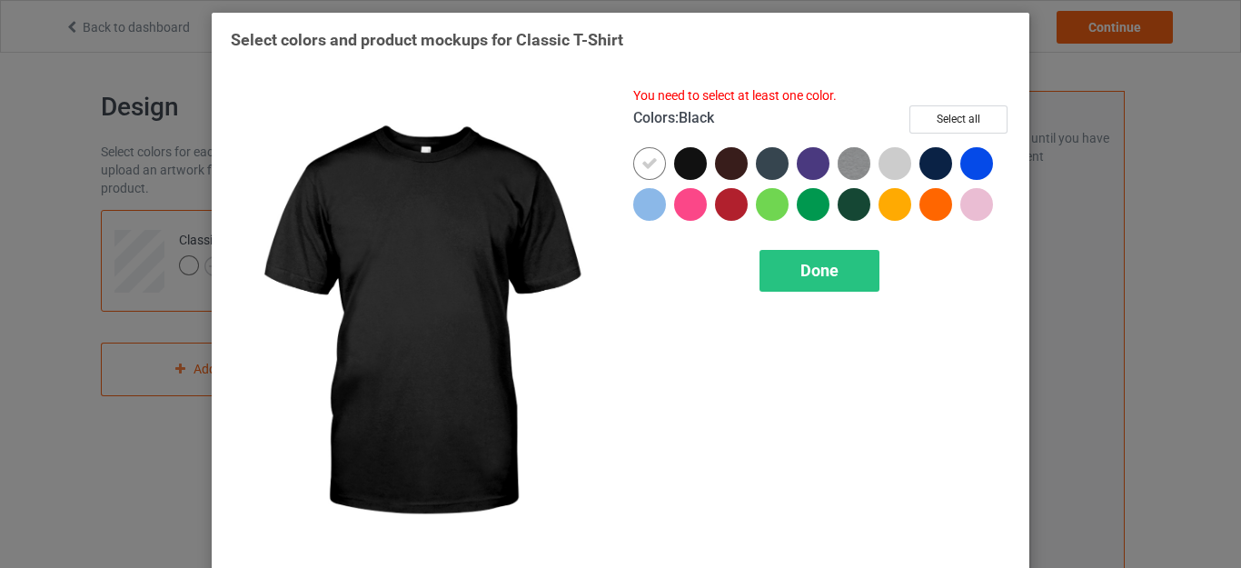
click at [689, 156] on div at bounding box center [690, 163] width 33 height 33
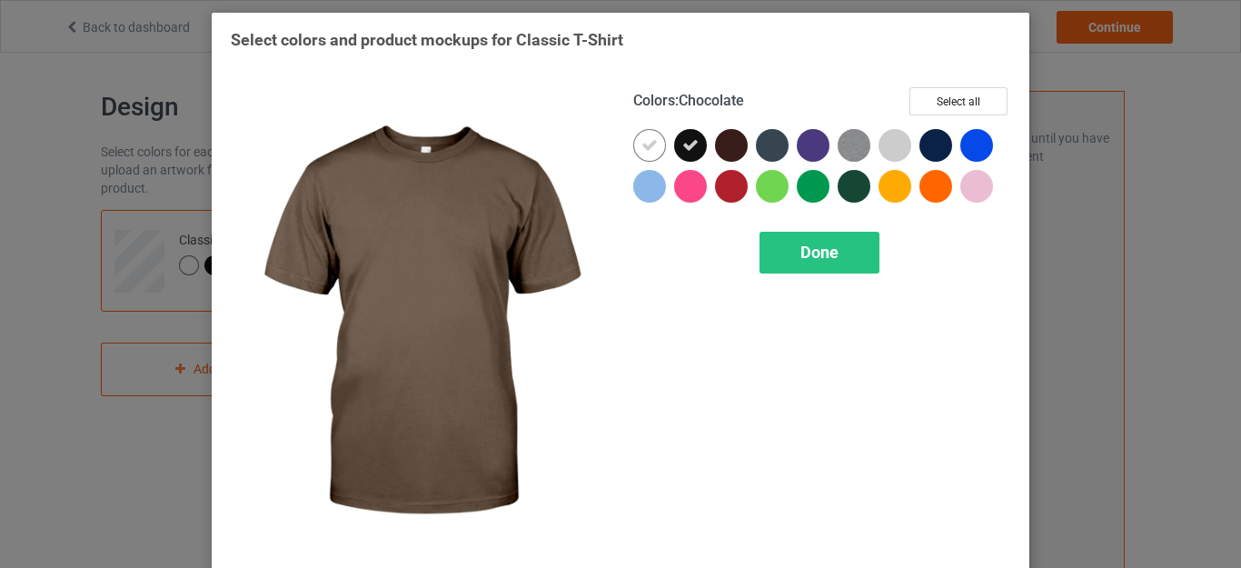
click at [725, 147] on div at bounding box center [731, 145] width 33 height 33
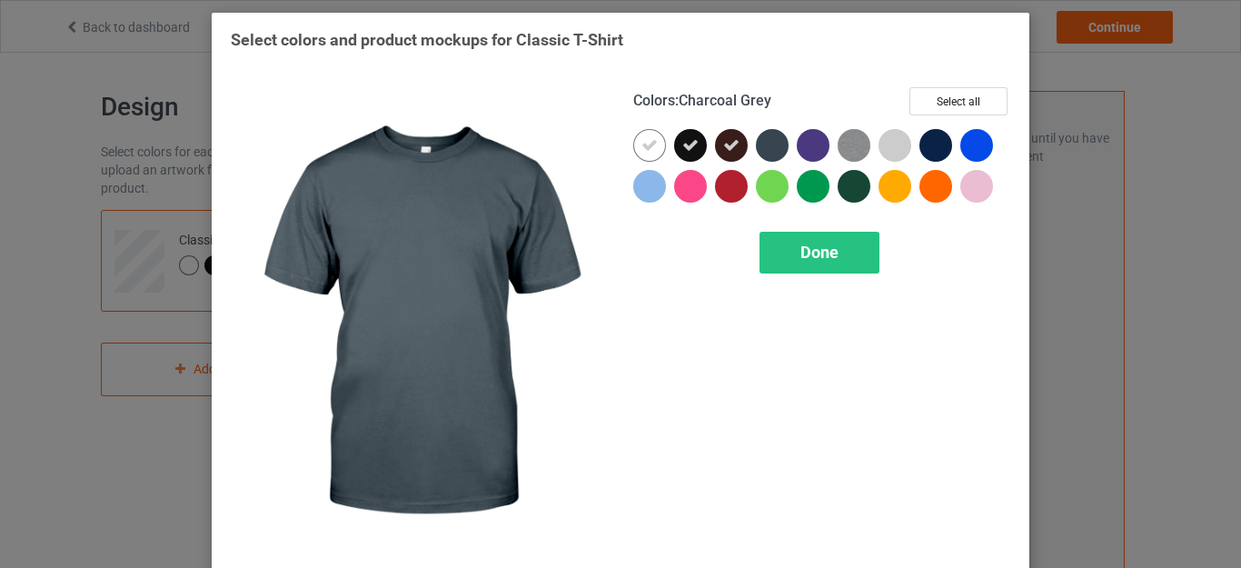
click at [772, 143] on div at bounding box center [772, 145] width 33 height 33
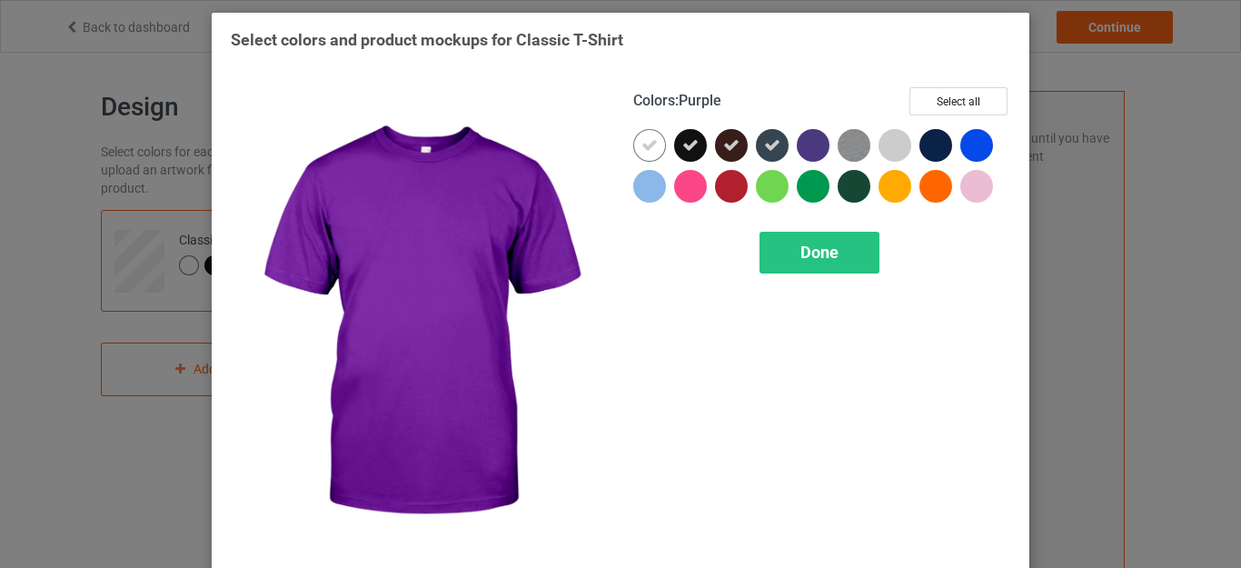
click at [806, 144] on div at bounding box center [813, 145] width 33 height 33
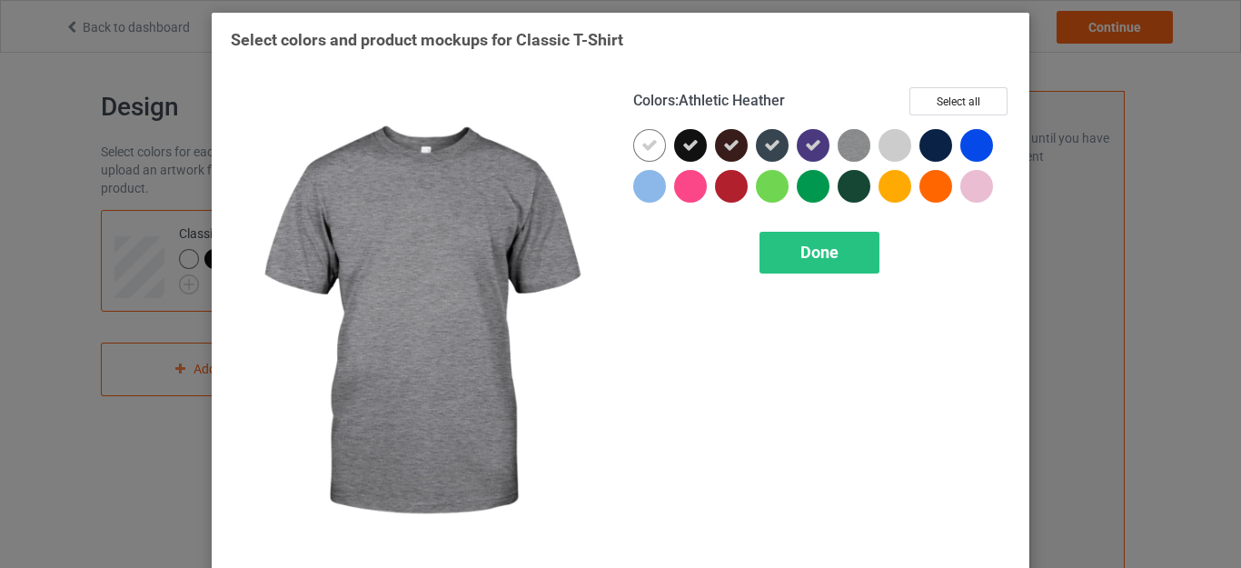
drag, startPoint x: 855, startPoint y: 141, endPoint x: 848, endPoint y: 191, distance: 50.5
click at [855, 144] on img at bounding box center [854, 145] width 33 height 33
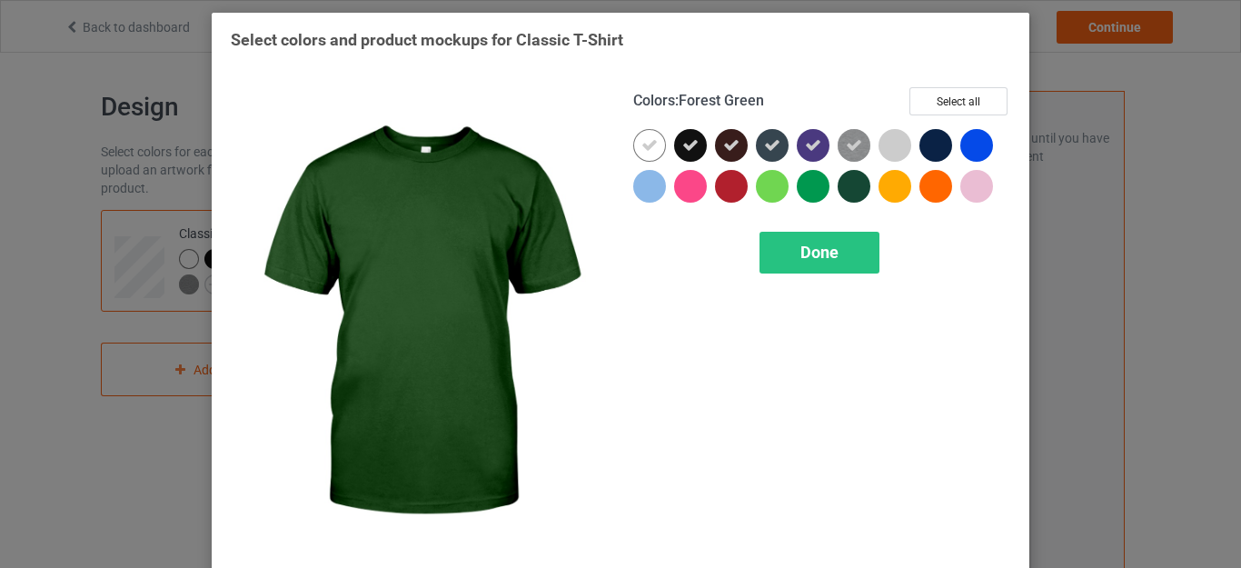
drag, startPoint x: 848, startPoint y: 191, endPoint x: 856, endPoint y: 182, distance: 12.2
click at [849, 188] on div at bounding box center [854, 186] width 33 height 33
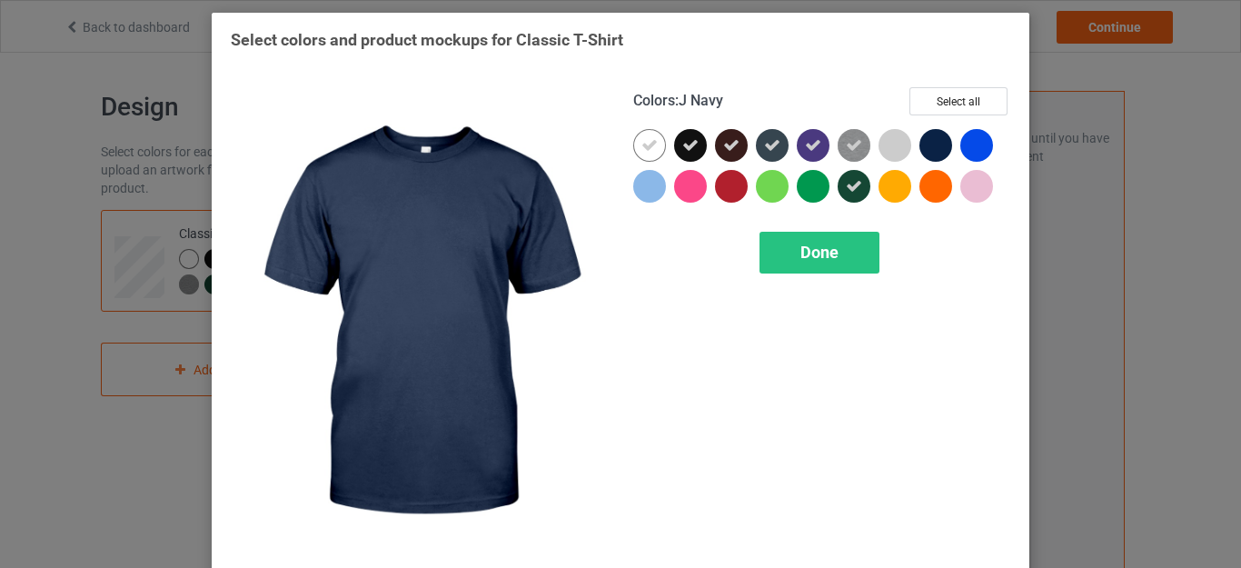
click at [927, 134] on div at bounding box center [935, 145] width 33 height 33
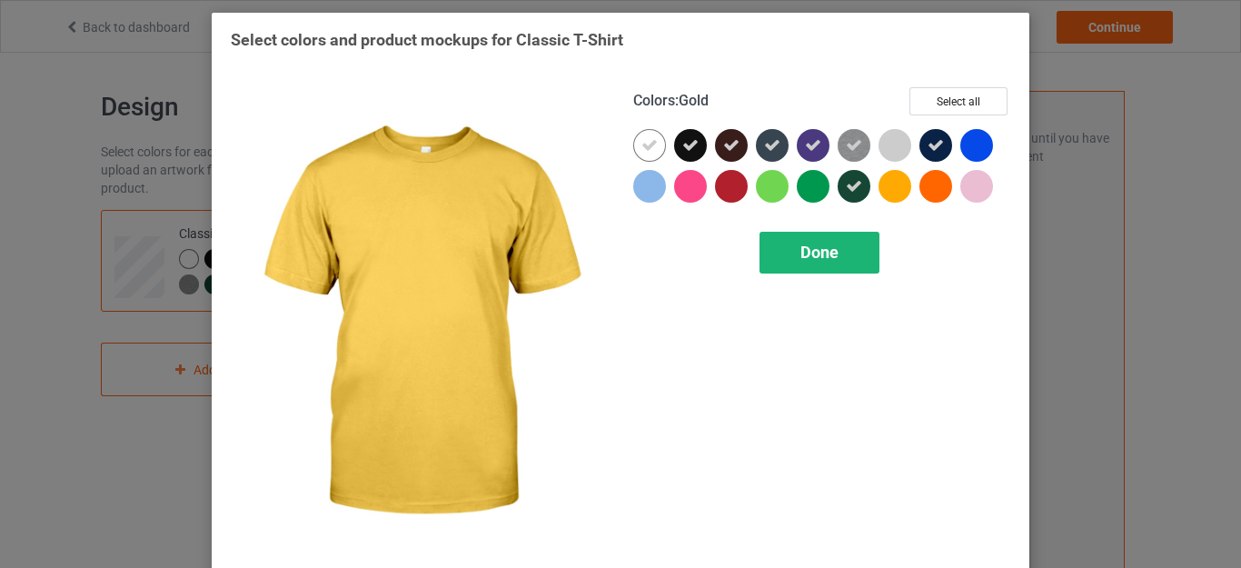
click at [827, 248] on span "Done" at bounding box center [819, 252] width 38 height 19
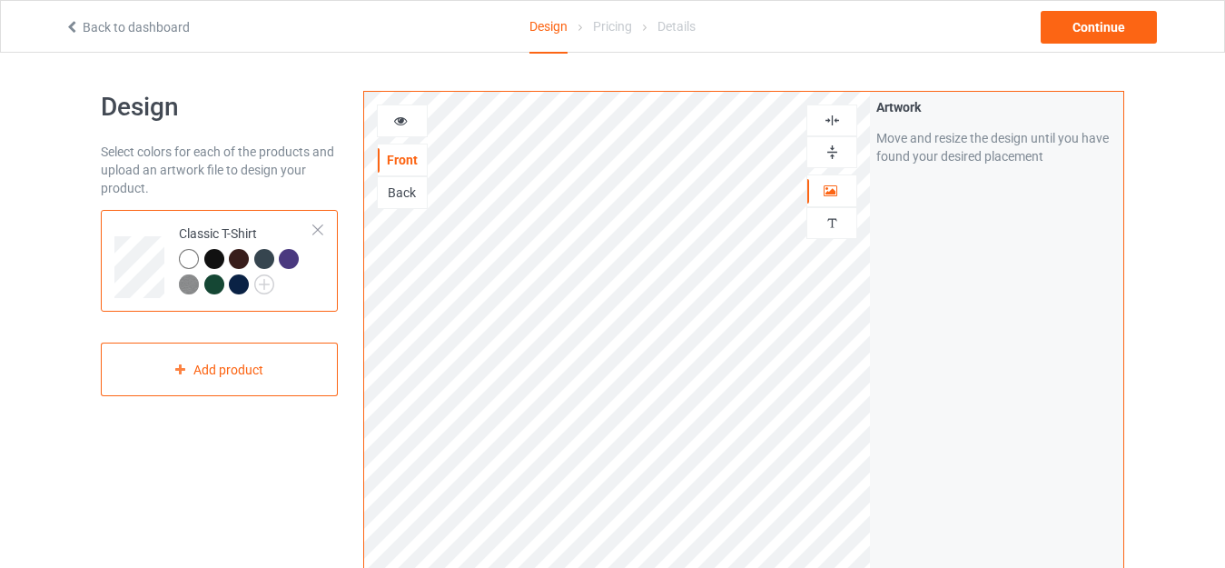
click at [214, 258] on div at bounding box center [214, 259] width 20 height 20
click at [259, 277] on img at bounding box center [264, 284] width 20 height 20
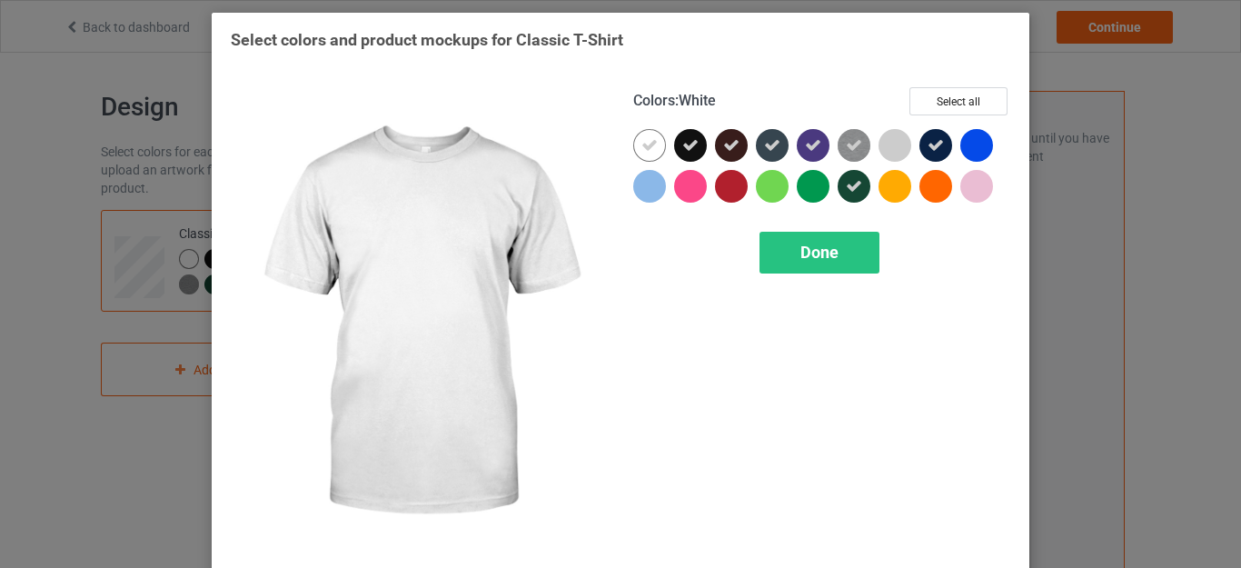
click at [641, 149] on icon at bounding box center [649, 145] width 16 height 16
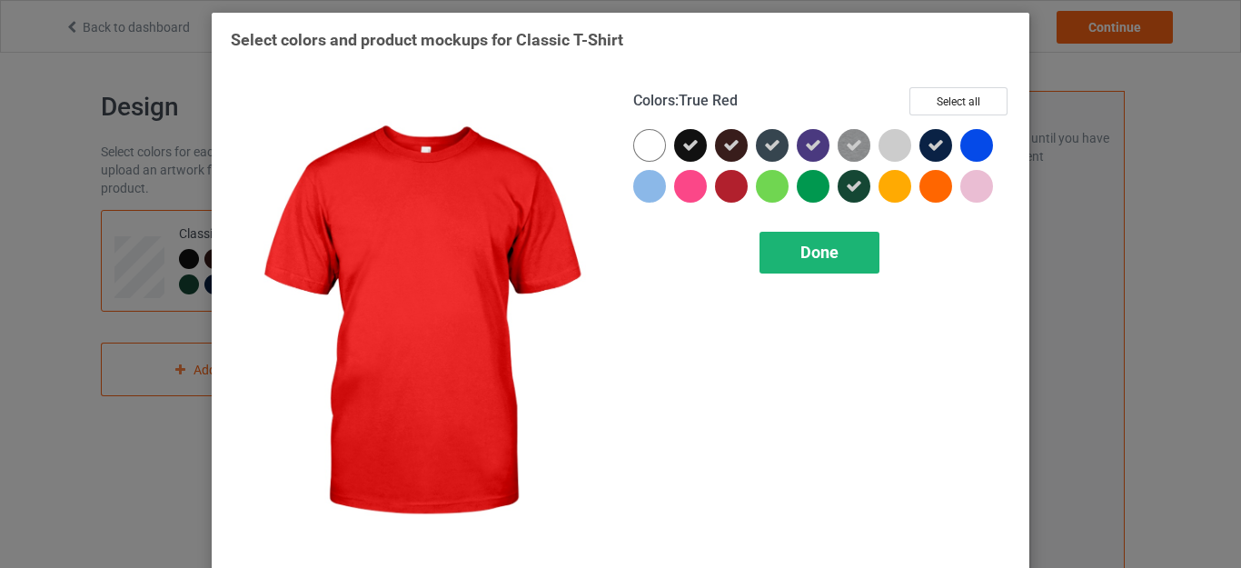
click at [774, 232] on div "Done" at bounding box center [819, 253] width 120 height 42
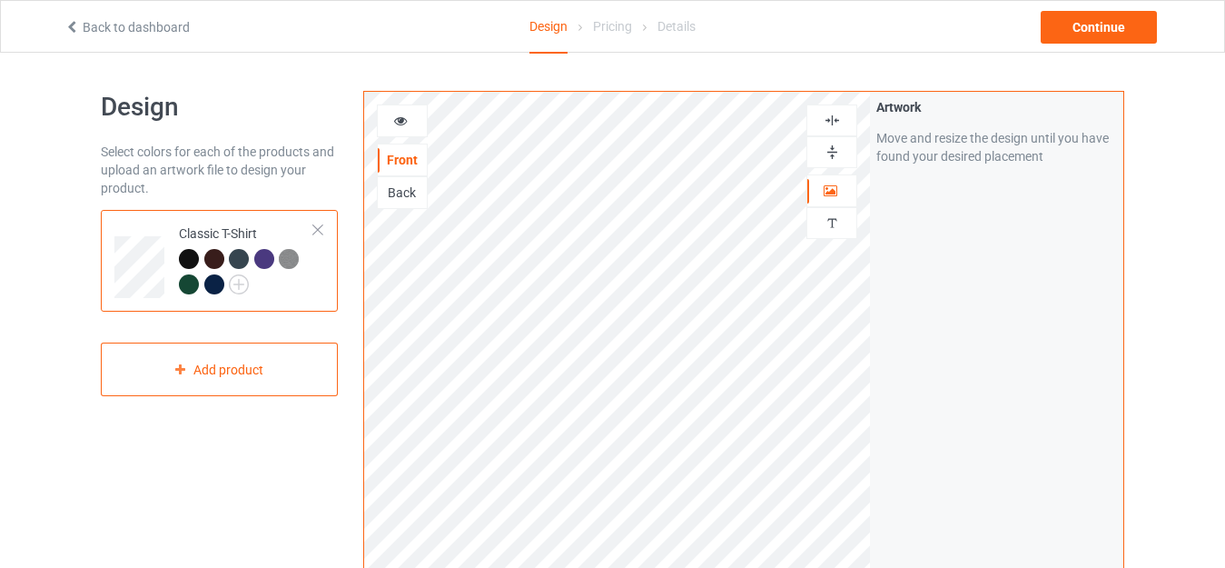
click at [394, 115] on icon at bounding box center [400, 118] width 15 height 13
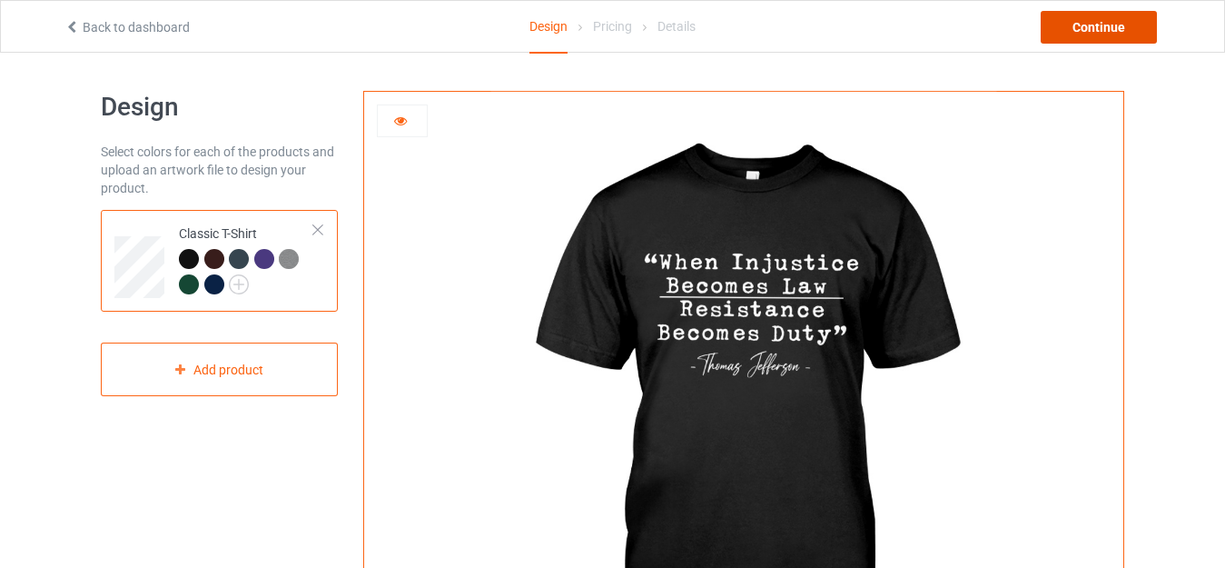
click at [1077, 33] on div "Continue" at bounding box center [1099, 27] width 116 height 33
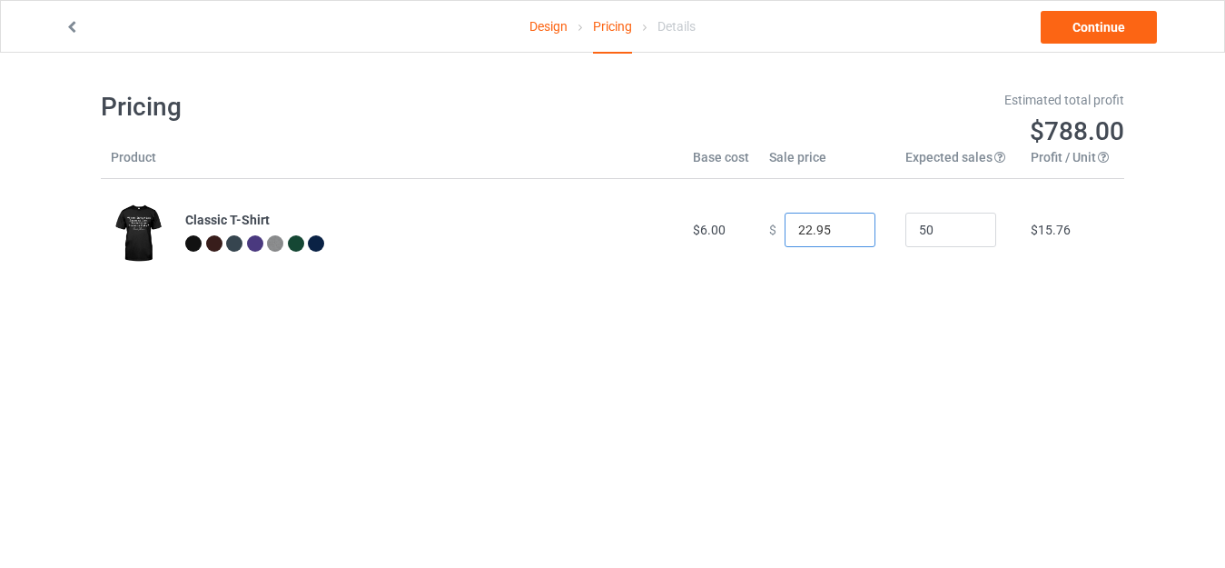
click at [804, 241] on input "22.95" at bounding box center [830, 230] width 91 height 35
type input "18.99"
click at [1093, 27] on link "Continue" at bounding box center [1099, 27] width 116 height 33
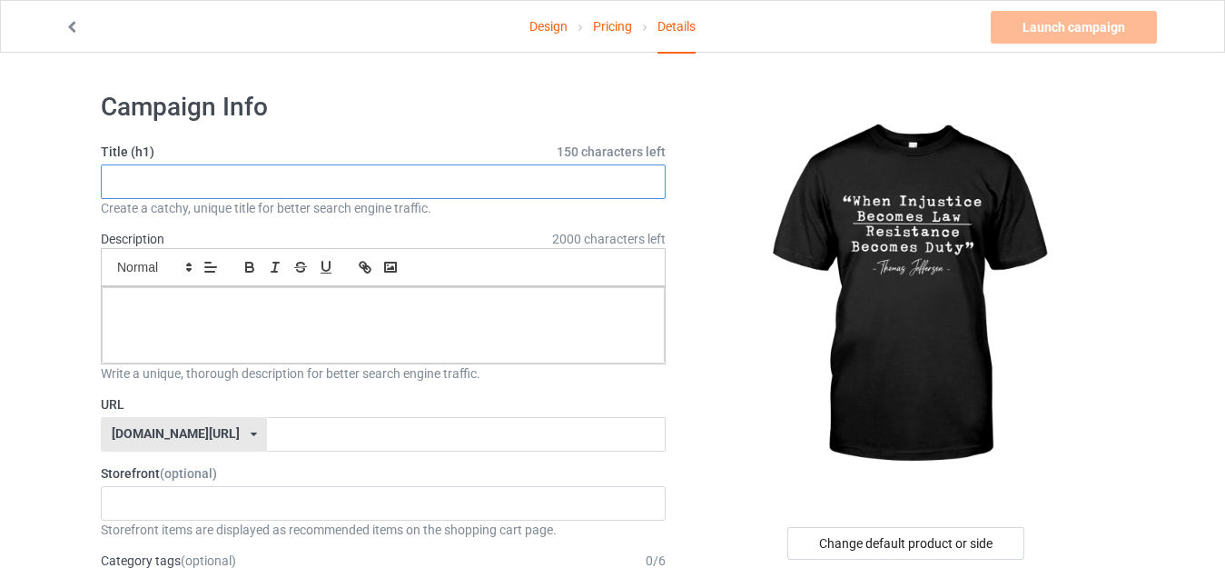
click at [411, 191] on input "text" at bounding box center [383, 181] width 565 height 35
click at [381, 187] on input "text" at bounding box center [383, 181] width 565 height 35
click at [316, 175] on input "text" at bounding box center [383, 181] width 565 height 35
paste input "When Injustice Becomes Law Resistance Becomes Duty RBG Quote"
type input "When Injustice Becomes Law Resistance Becomes Duty RBG Quote"
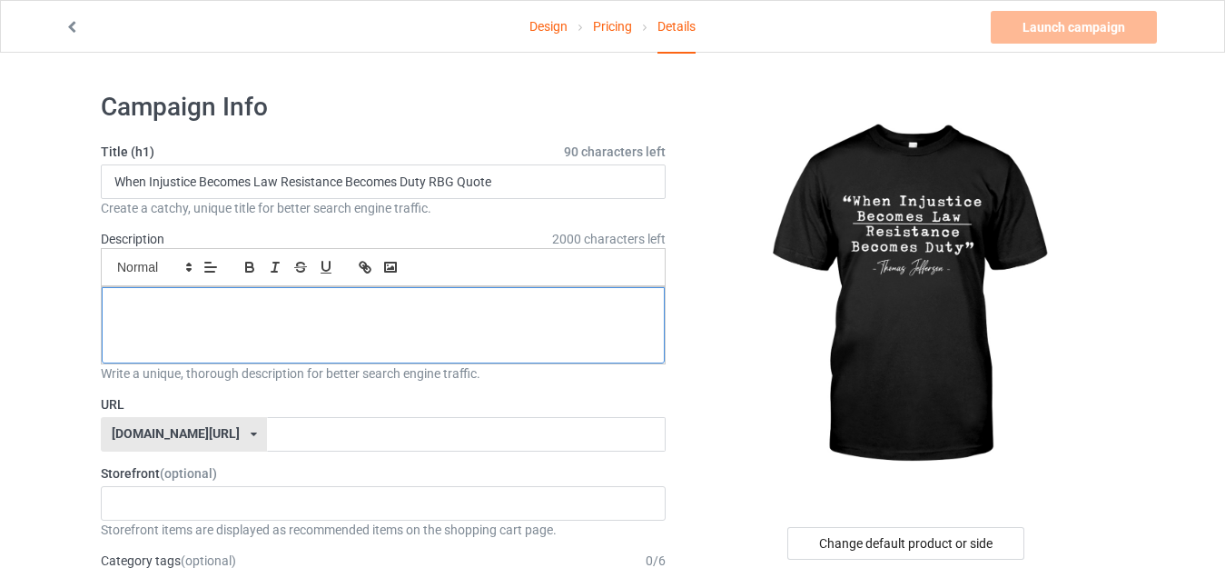
click at [330, 317] on div at bounding box center [383, 325] width 563 height 76
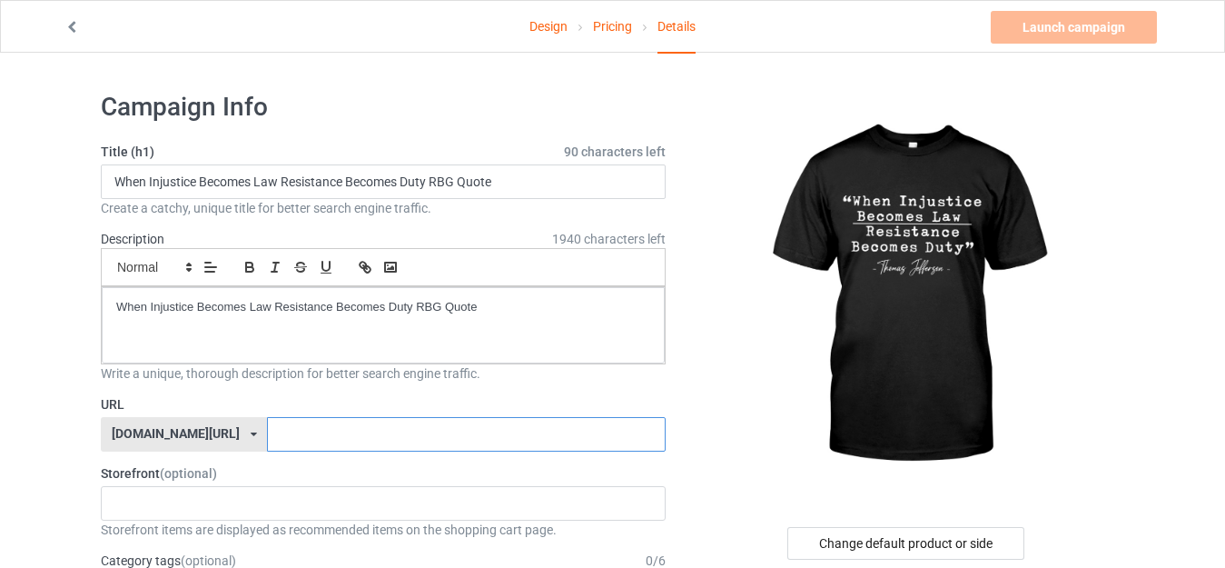
click at [341, 432] on input "text" at bounding box center [466, 434] width 398 height 35
paste input "When Injustice Becomes Law Resistance Becomes Duty"
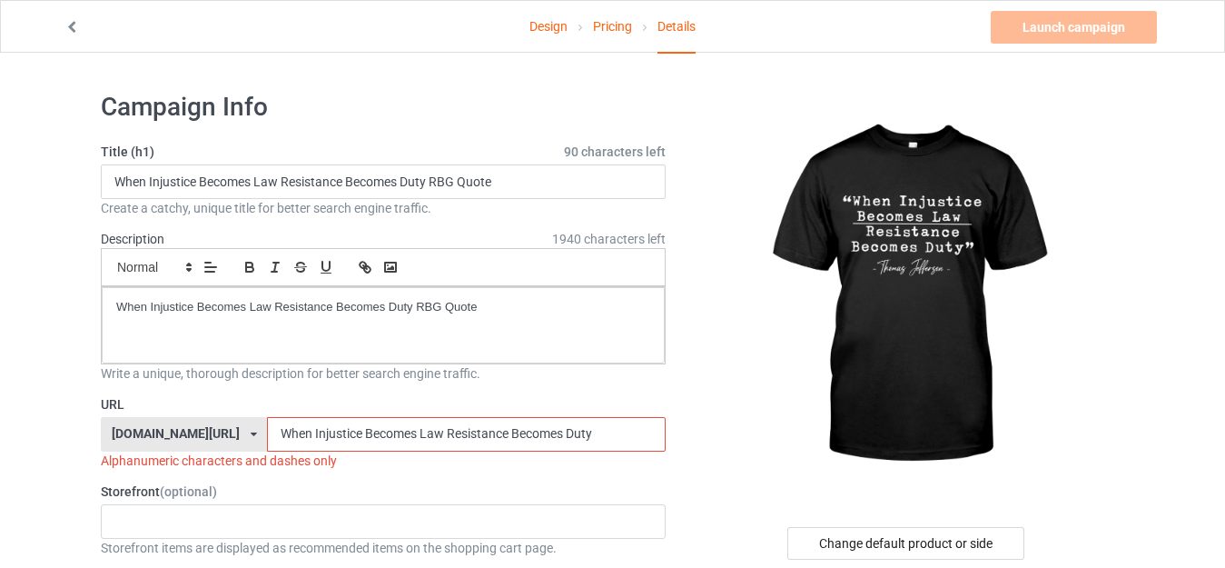
click at [267, 441] on input "When Injustice Becomes Law Resistance Becomes Duty" at bounding box center [466, 434] width 398 height 35
click at [316, 438] on input "WhenInjustice Becomes Law Resistance Becomes Duty" at bounding box center [466, 434] width 398 height 35
click at [363, 435] on input "WhenInjusticeBecomes Law Resistance Becomes Duty" at bounding box center [466, 434] width 398 height 35
drag, startPoint x: 390, startPoint y: 434, endPoint x: 740, endPoint y: 392, distance: 353.1
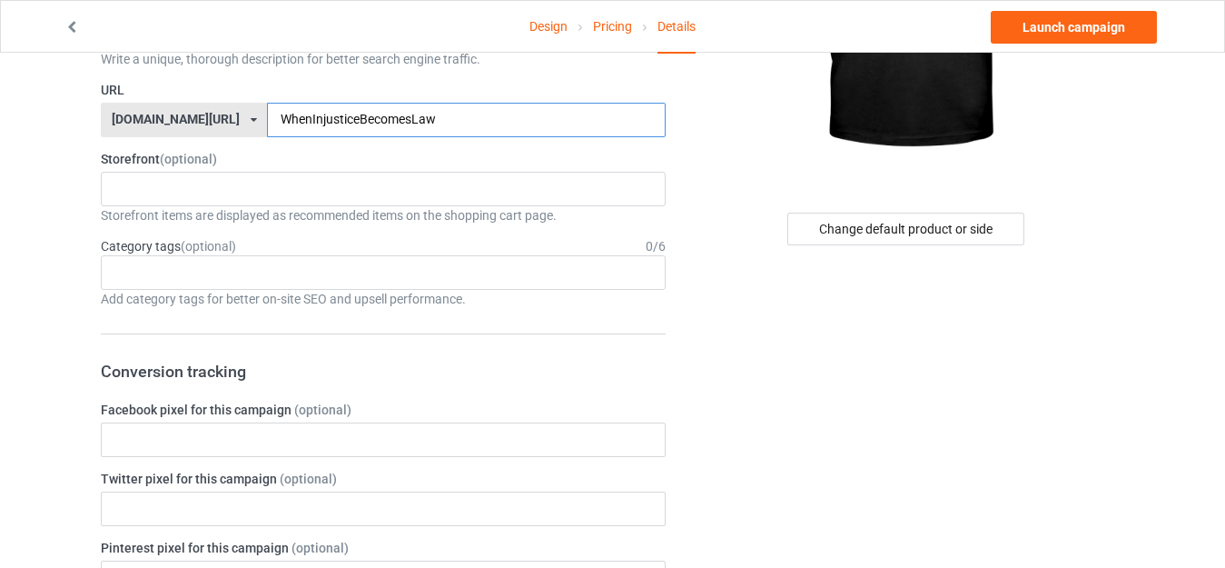
scroll to position [323, 0]
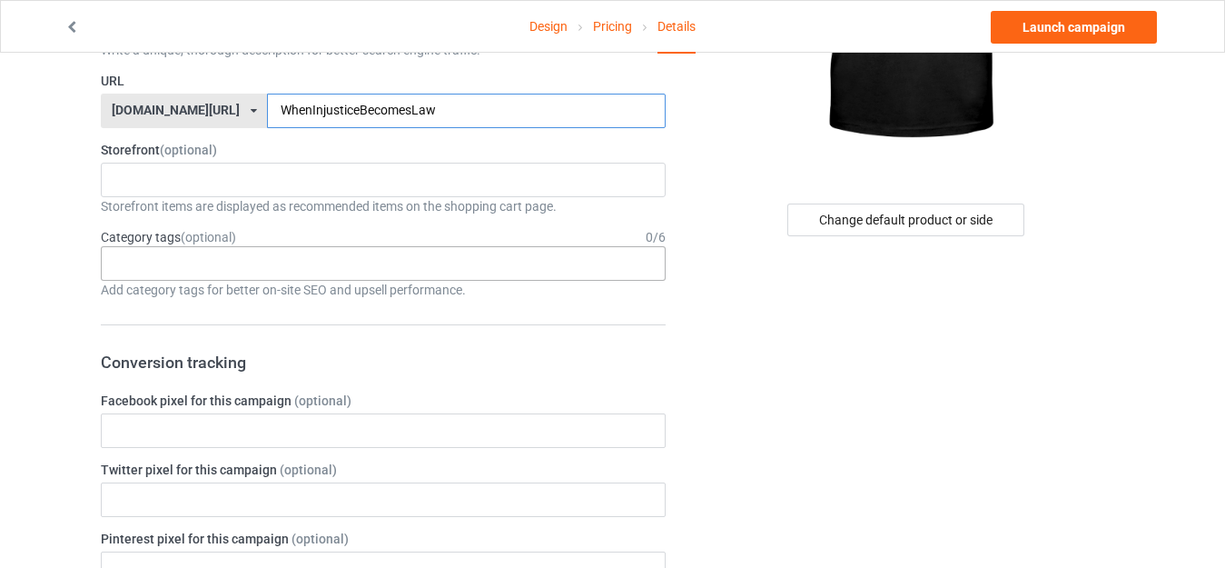
type input "WhenInjusticeBecomesLaw"
click at [591, 273] on div "Age > [DEMOGRAPHIC_DATA] > 1 Age > [DEMOGRAPHIC_DATA] Months > 1 Month Age > [D…" at bounding box center [383, 263] width 565 height 35
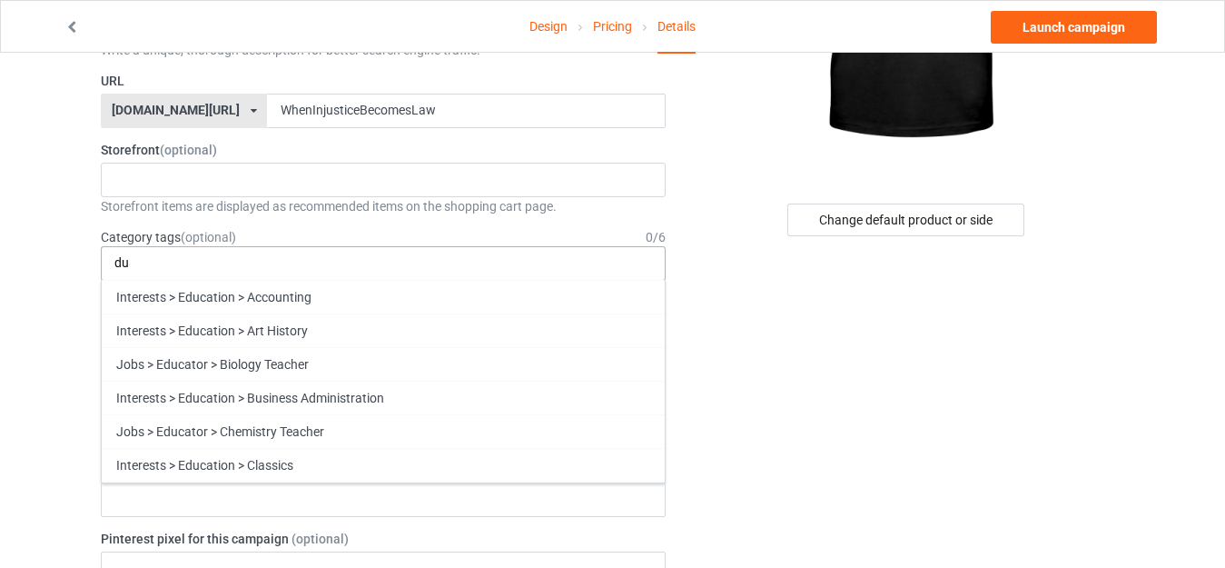
type input "d"
paste input "When Injustice Becomes Law Resistance Becomes Duty RBG Quote"
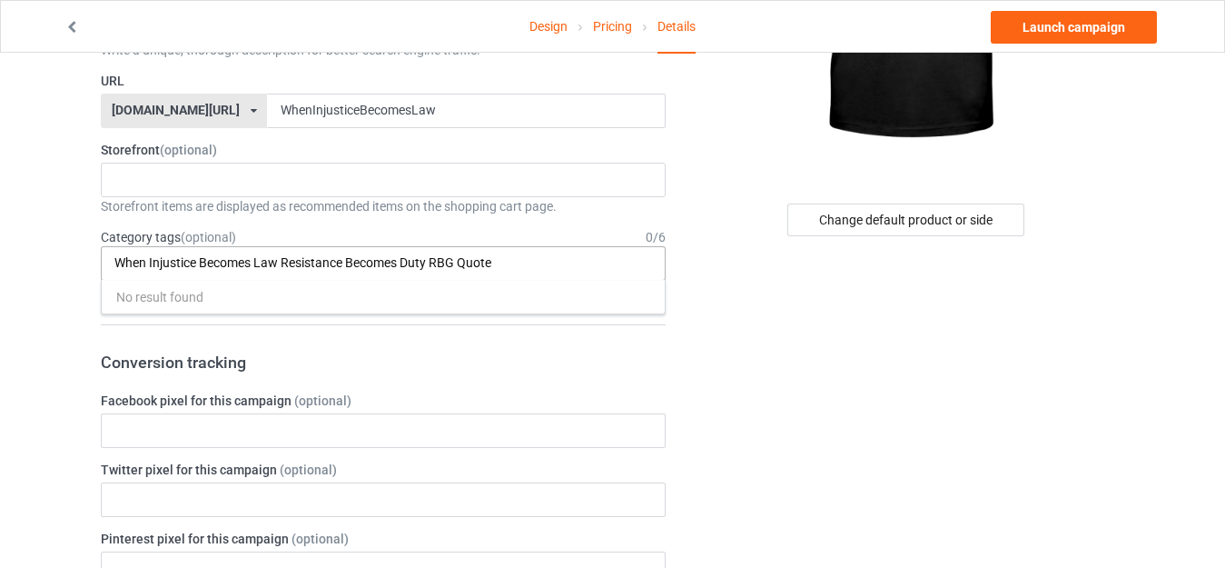
scroll to position [0, 0]
click at [254, 264] on input "When Injustice Becomes Law Resistance Becomes Duty RBG Quote" at bounding box center [339, 262] width 451 height 15
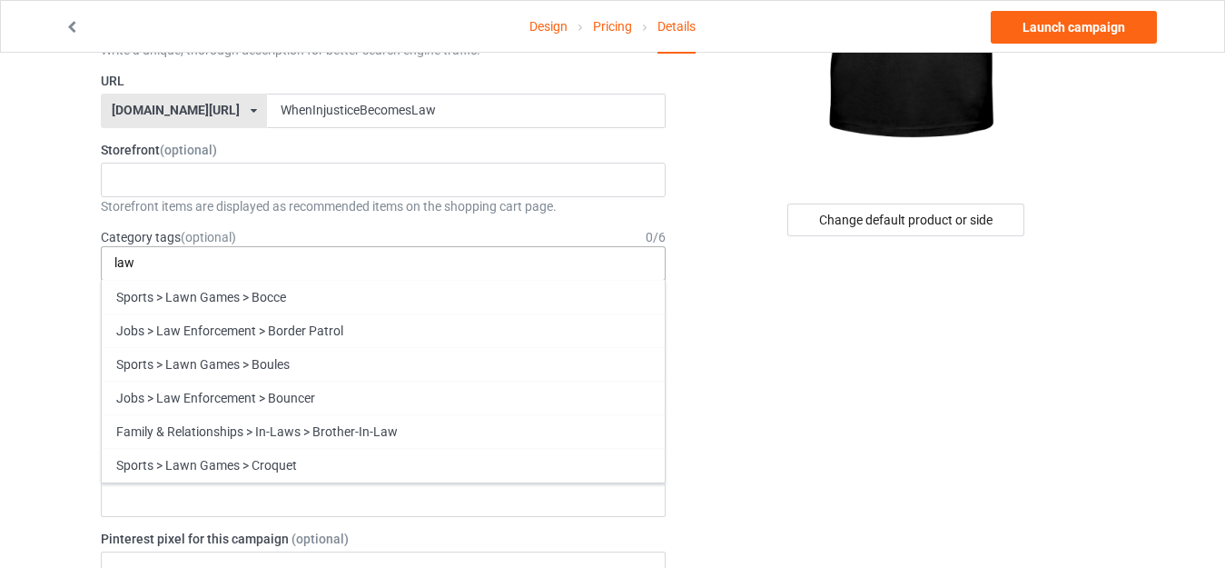
type input "law"
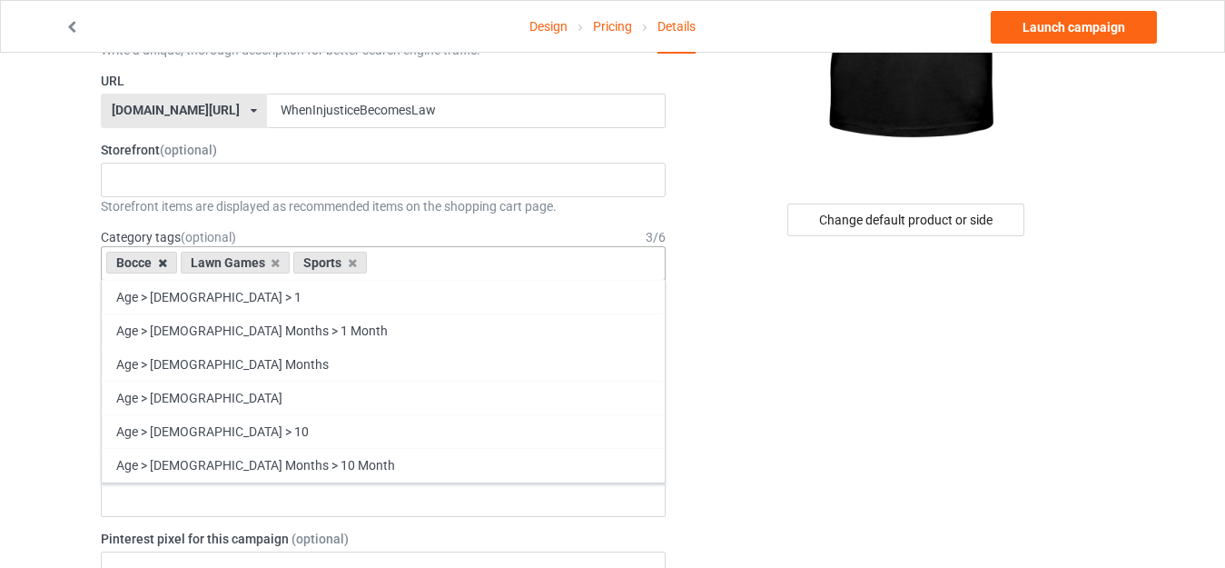
click at [161, 264] on icon at bounding box center [162, 263] width 9 height 12
click at [161, 264] on div "Lawn Games" at bounding box center [161, 263] width 110 height 22
click at [203, 259] on icon at bounding box center [201, 263] width 9 height 12
click at [163, 264] on icon at bounding box center [165, 263] width 9 height 12
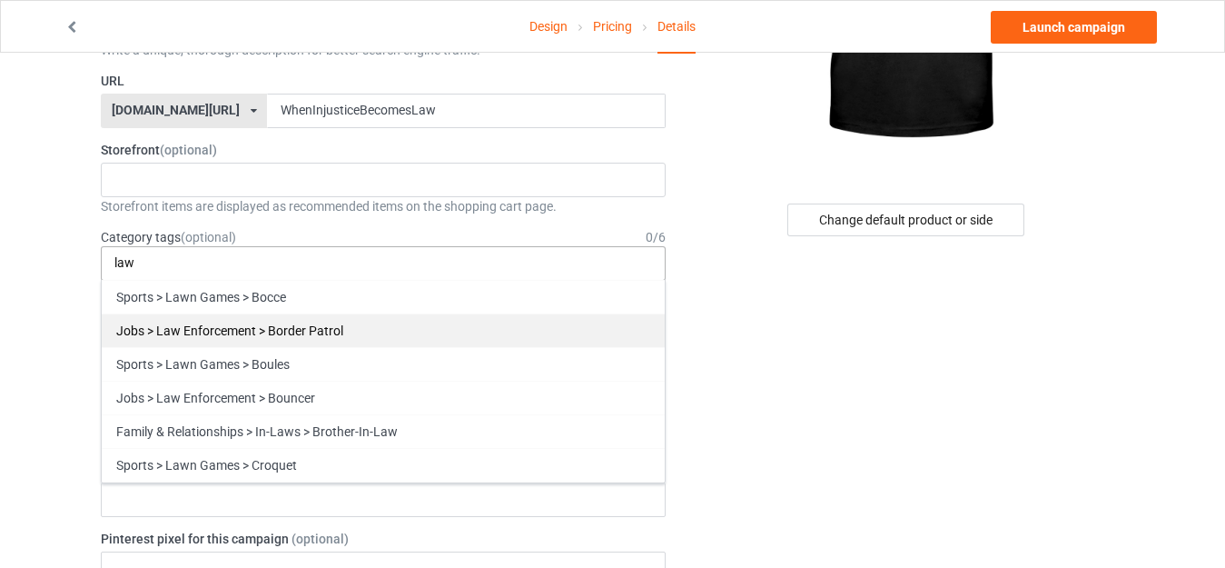
type input "law"
click at [176, 331] on div "Jobs > Law Enforcement > Border Patrol" at bounding box center [383, 330] width 563 height 34
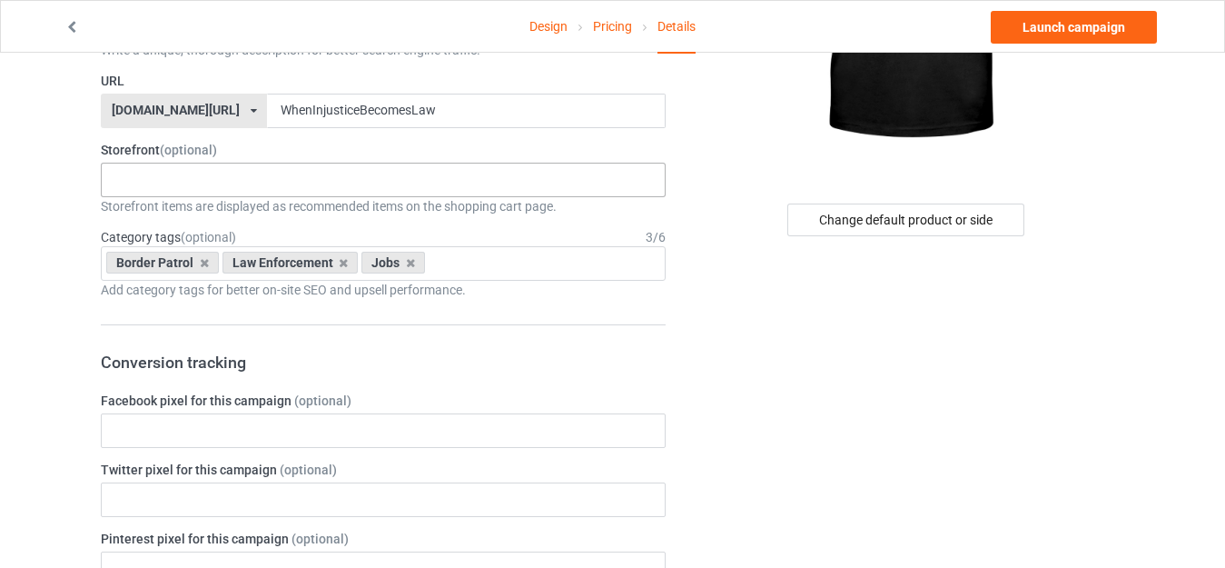
click at [183, 193] on div "No result found" at bounding box center [383, 180] width 565 height 35
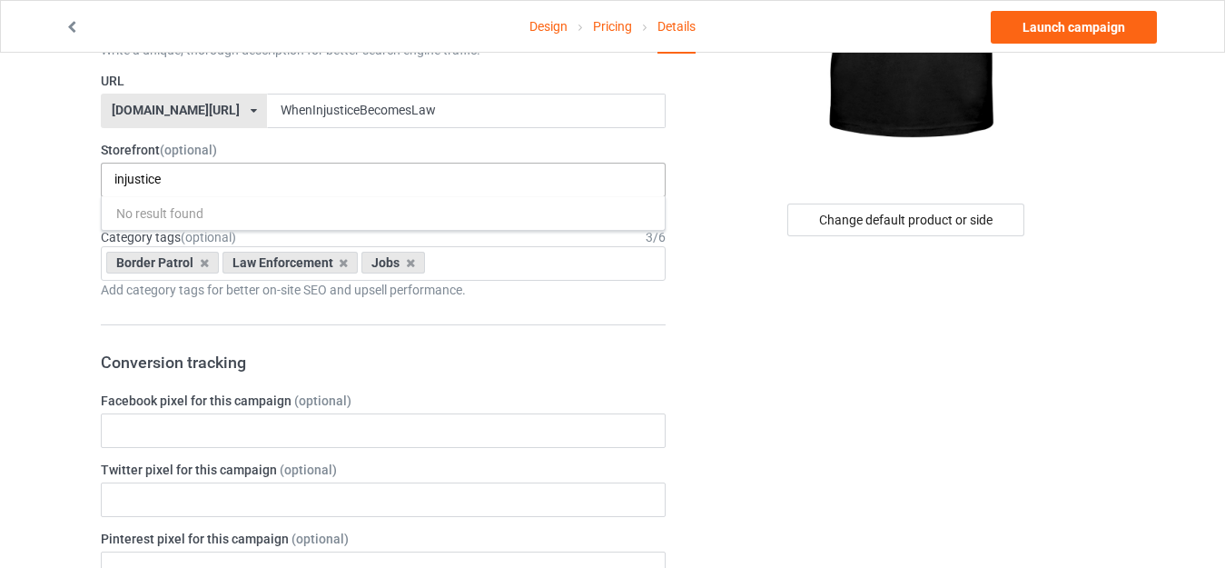
click at [153, 183] on input "injustice" at bounding box center [154, 179] width 80 height 15
paste input "Injustice"
type input "I"
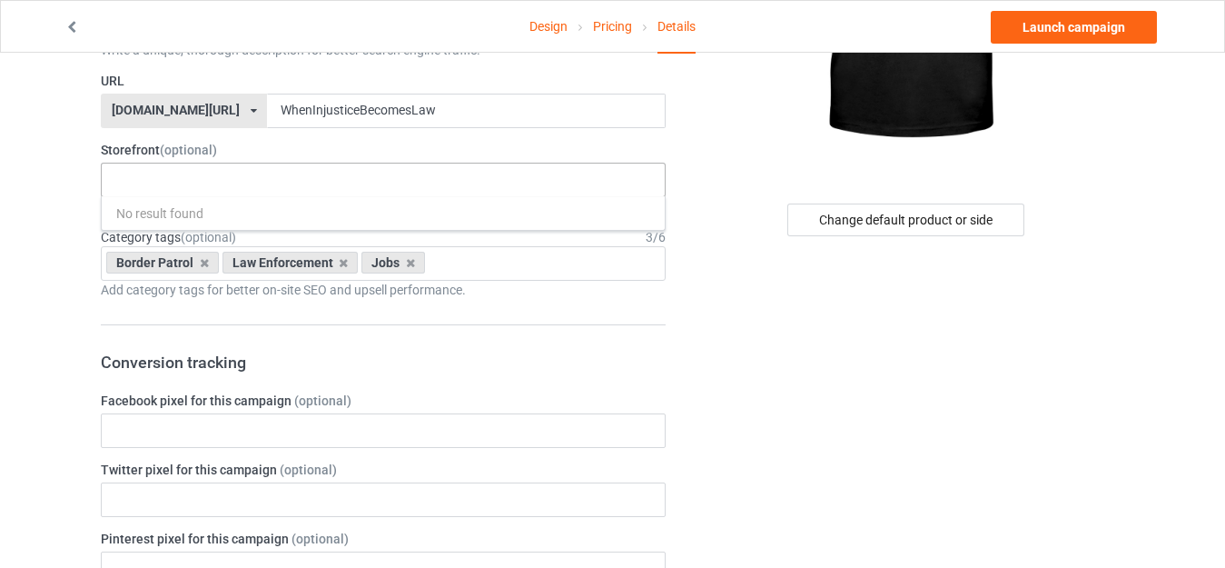
paste input "[PERSON_NAME]"
click at [305, 172] on div "[PERSON_NAME] No result found" at bounding box center [383, 180] width 565 height 35
type input "T"
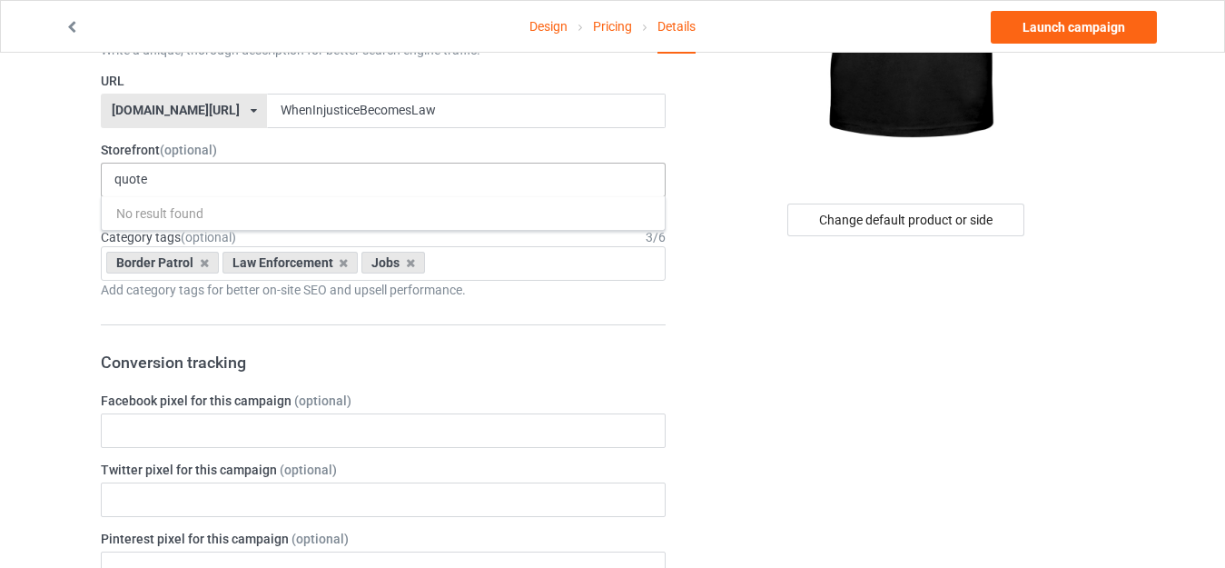
click at [296, 174] on div "quote No result found" at bounding box center [383, 180] width 565 height 35
type input "q"
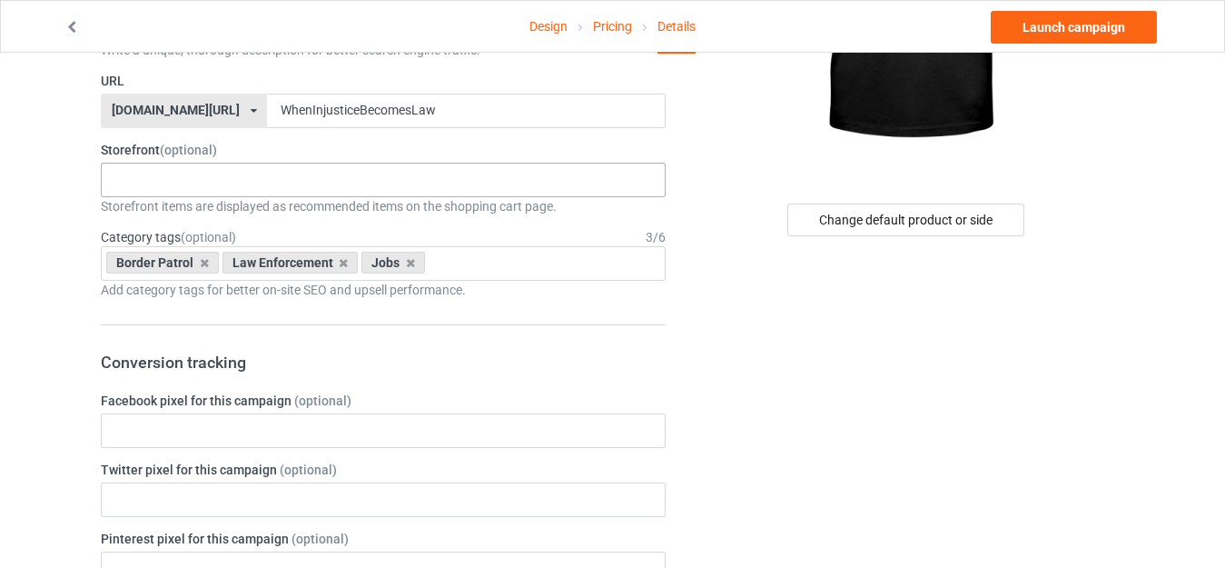
click at [167, 178] on div "No result found" at bounding box center [383, 180] width 565 height 35
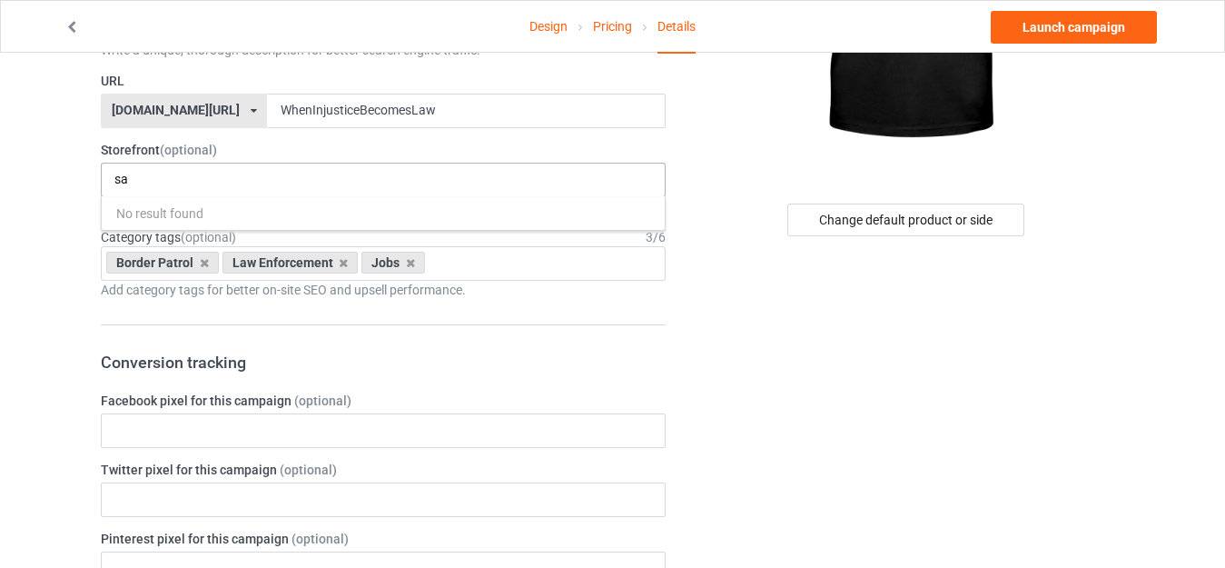
type input "s"
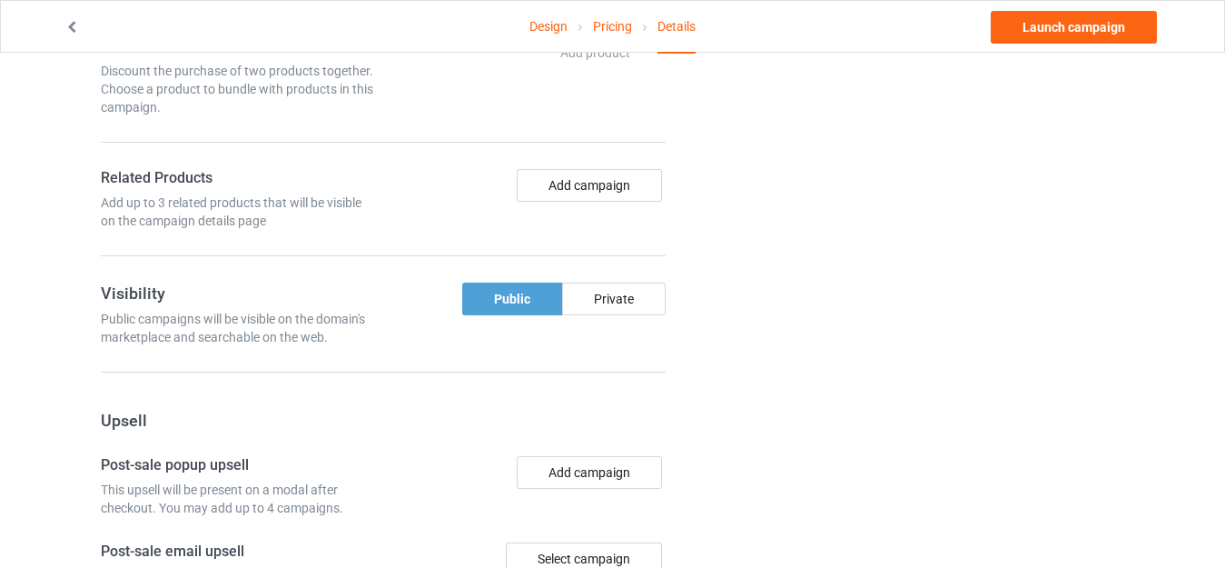
scroll to position [1034, 0]
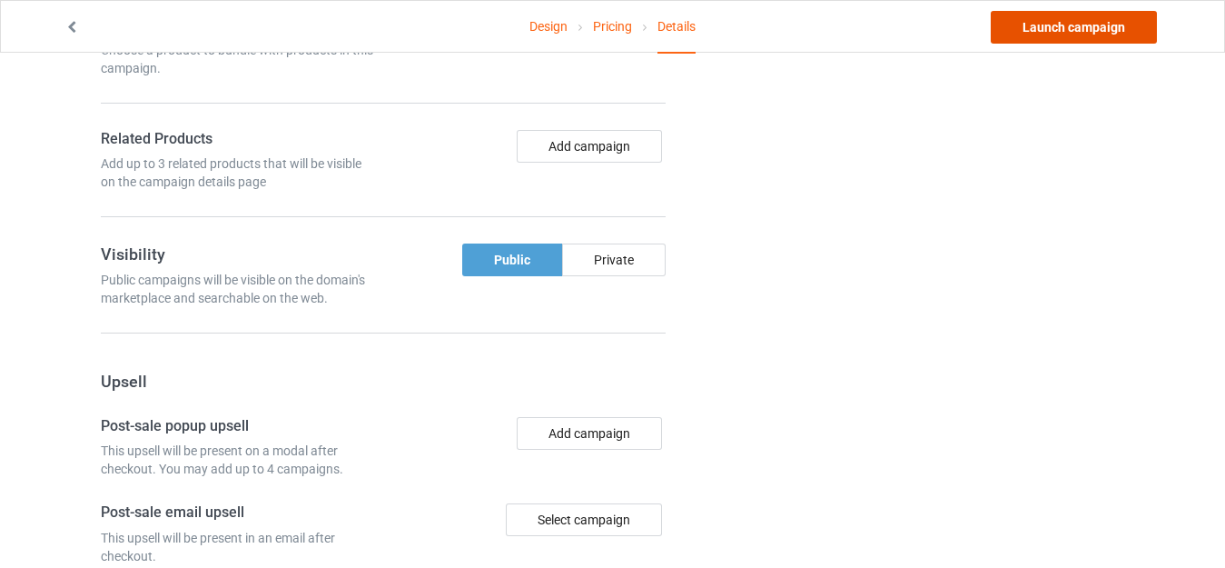
click at [1049, 23] on link "Launch campaign" at bounding box center [1074, 27] width 166 height 33
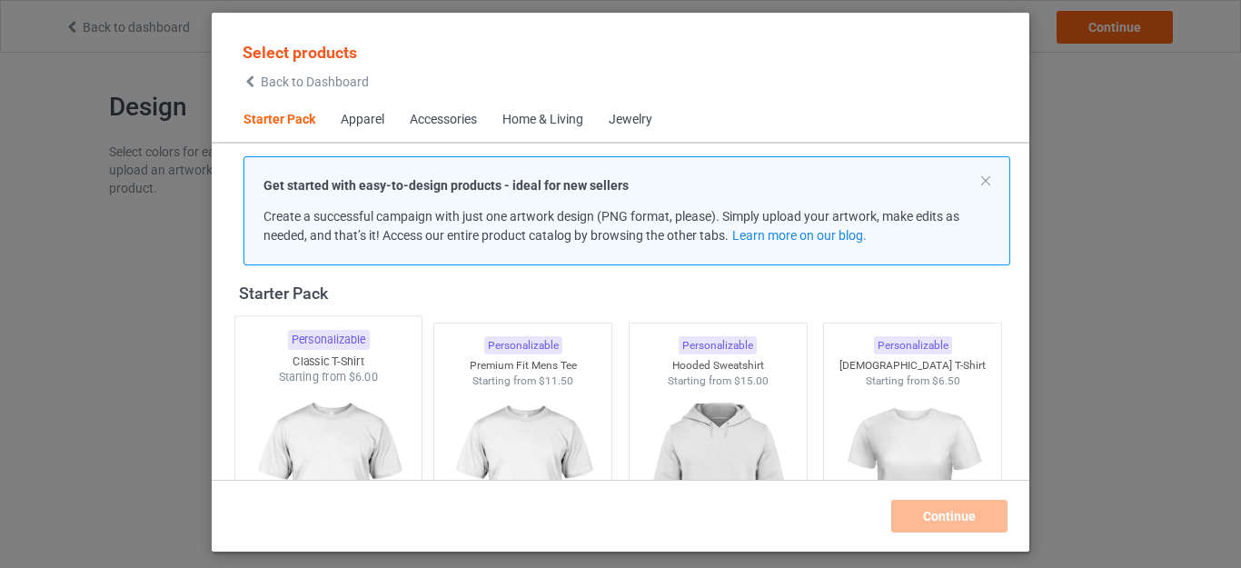
click at [314, 426] on img at bounding box center [328, 491] width 171 height 213
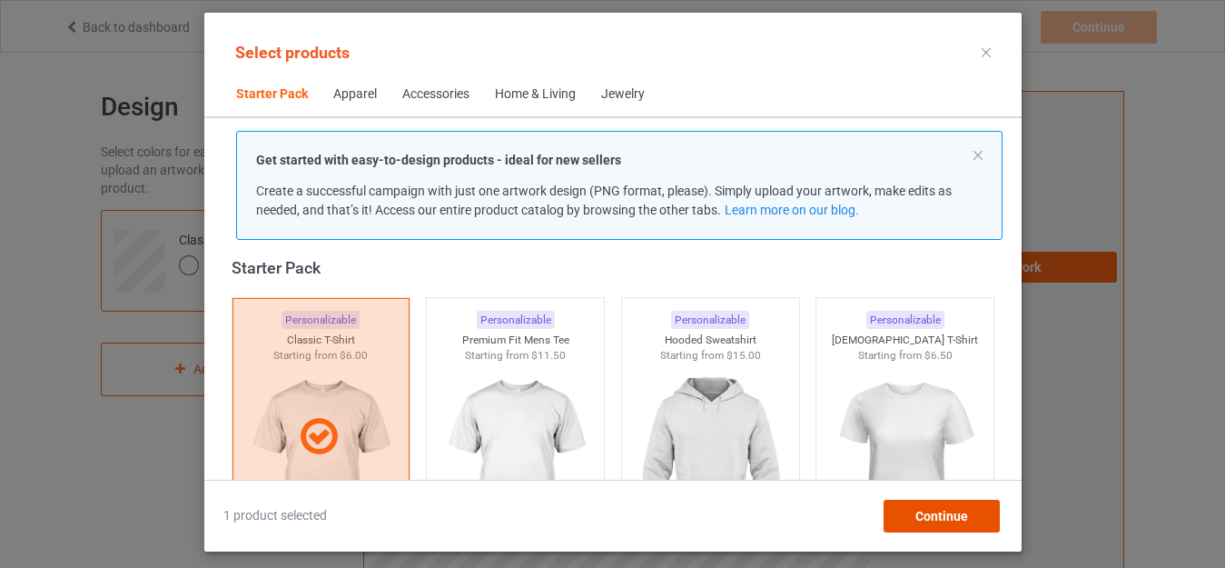
click at [943, 511] on span "Continue" at bounding box center [941, 516] width 53 height 15
